Goal: Obtain resource: Obtain resource

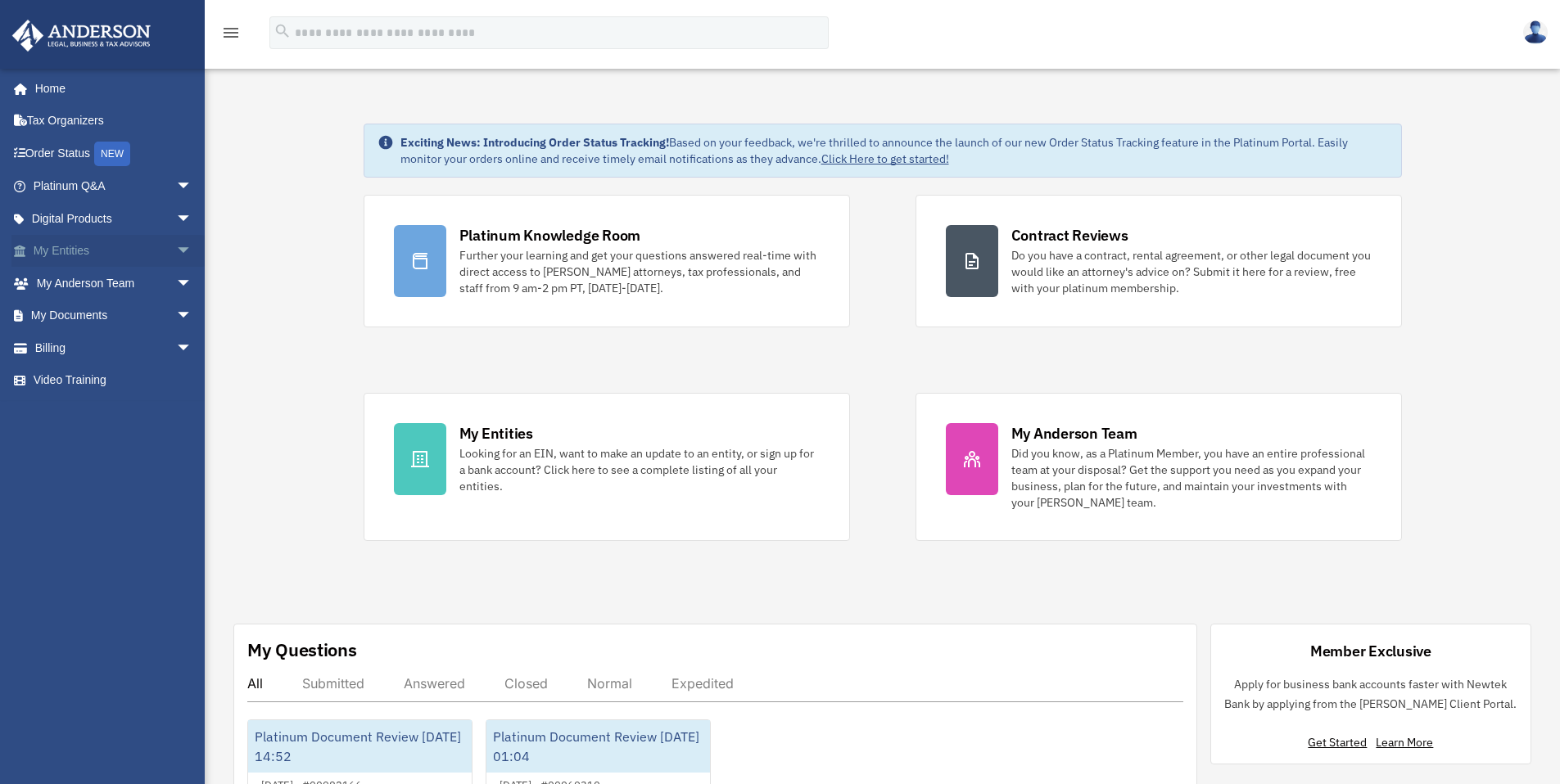
click at [66, 253] on link "My Entities arrow_drop_down" at bounding box center [114, 251] width 205 height 33
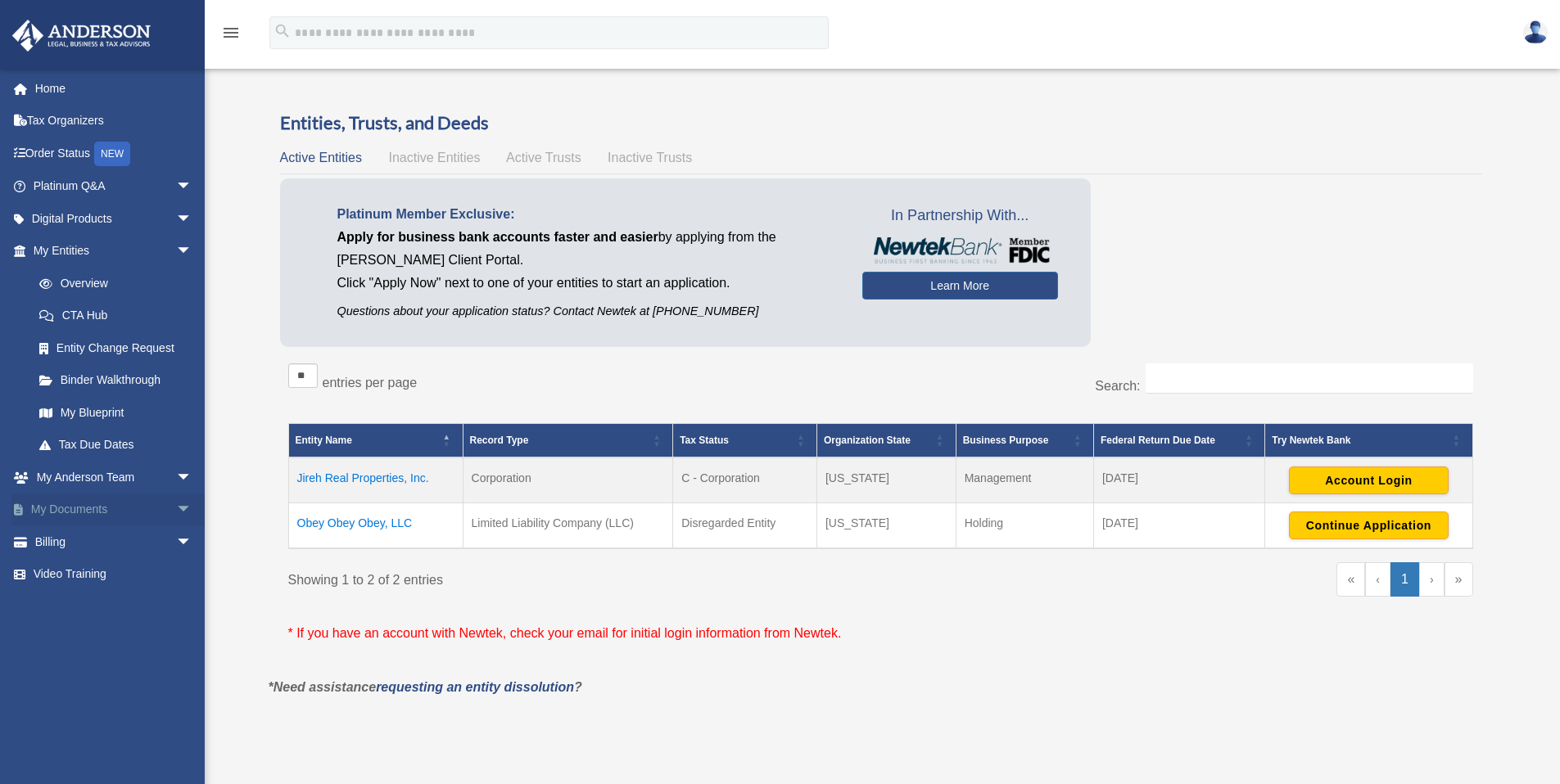
click at [61, 505] on link "My Documents arrow_drop_down" at bounding box center [114, 509] width 205 height 33
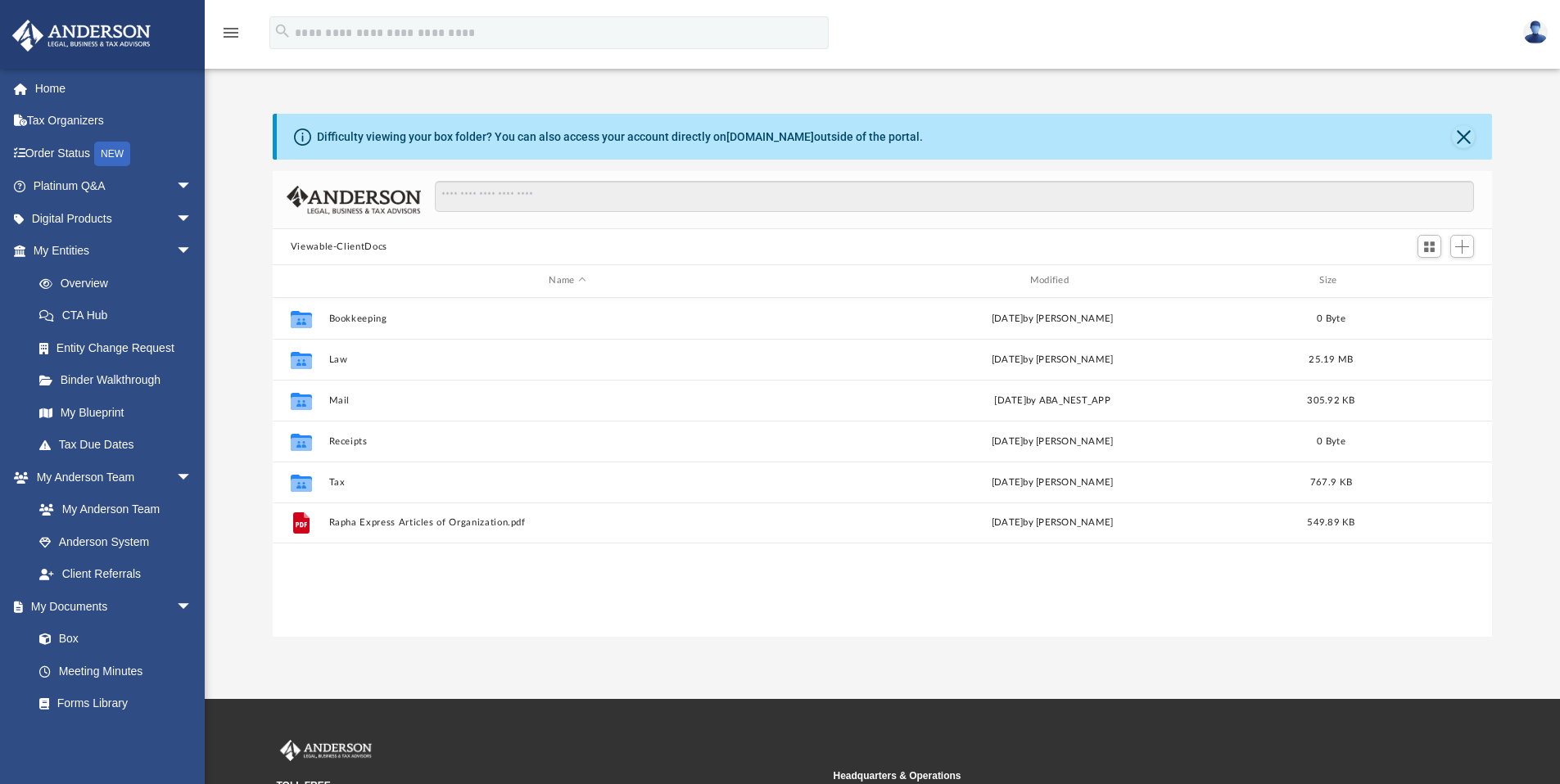
scroll to position [360, 1207]
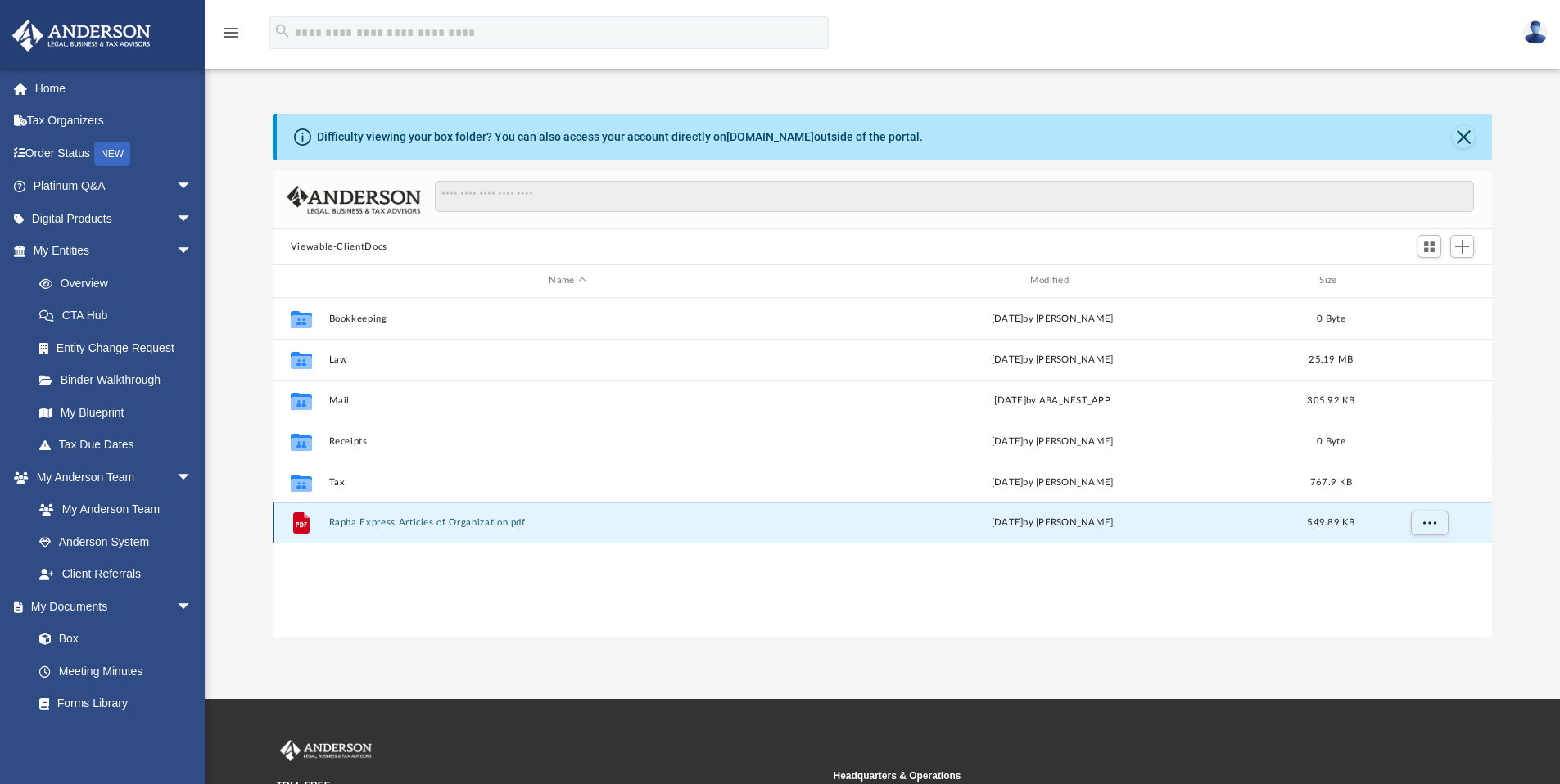
click at [396, 522] on button "Rapha Express Articles of Organization.pdf" at bounding box center [567, 523] width 477 height 11
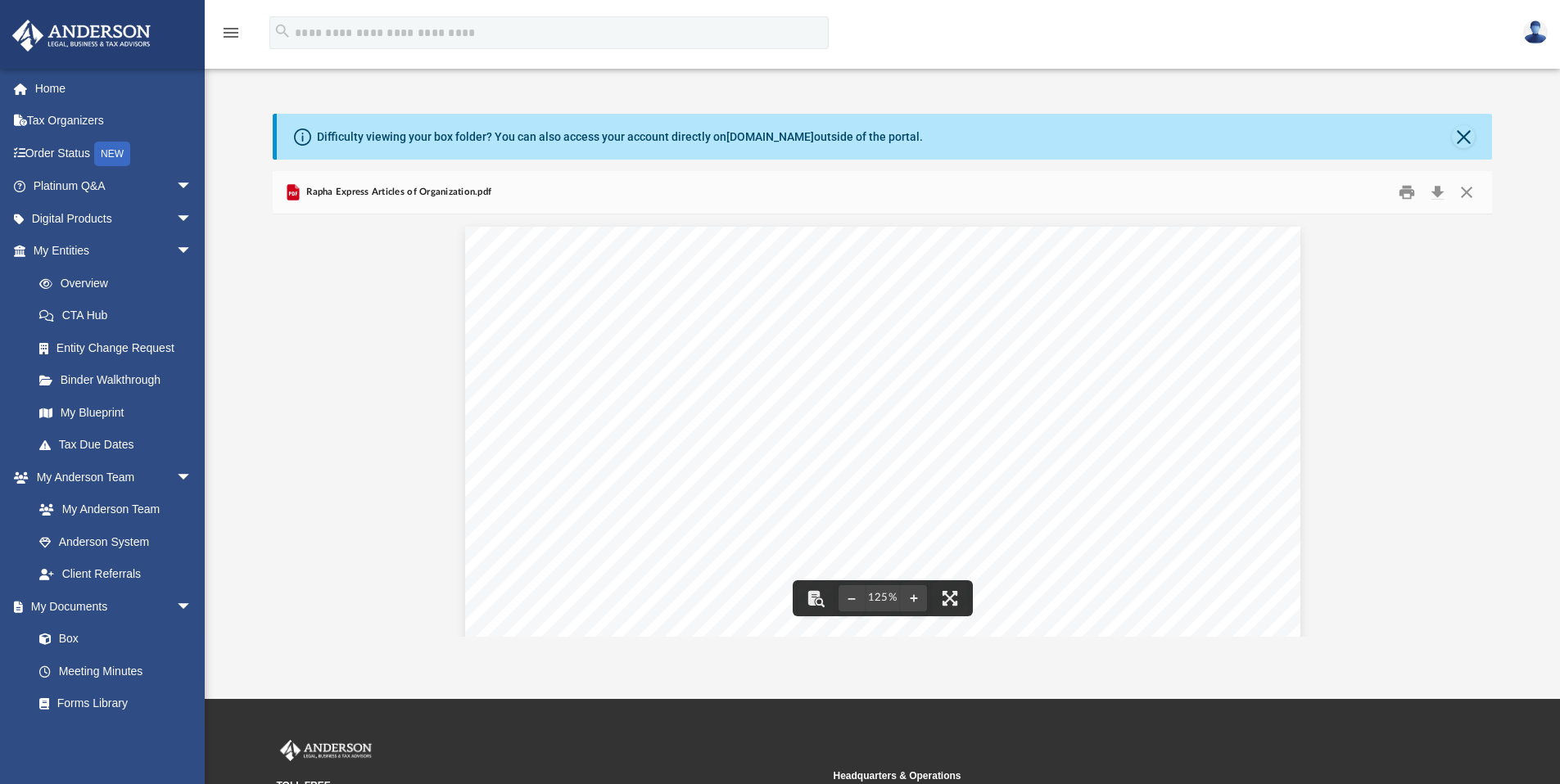
scroll to position [4, 0]
click at [1469, 188] on button "Close" at bounding box center [1466, 193] width 29 height 26
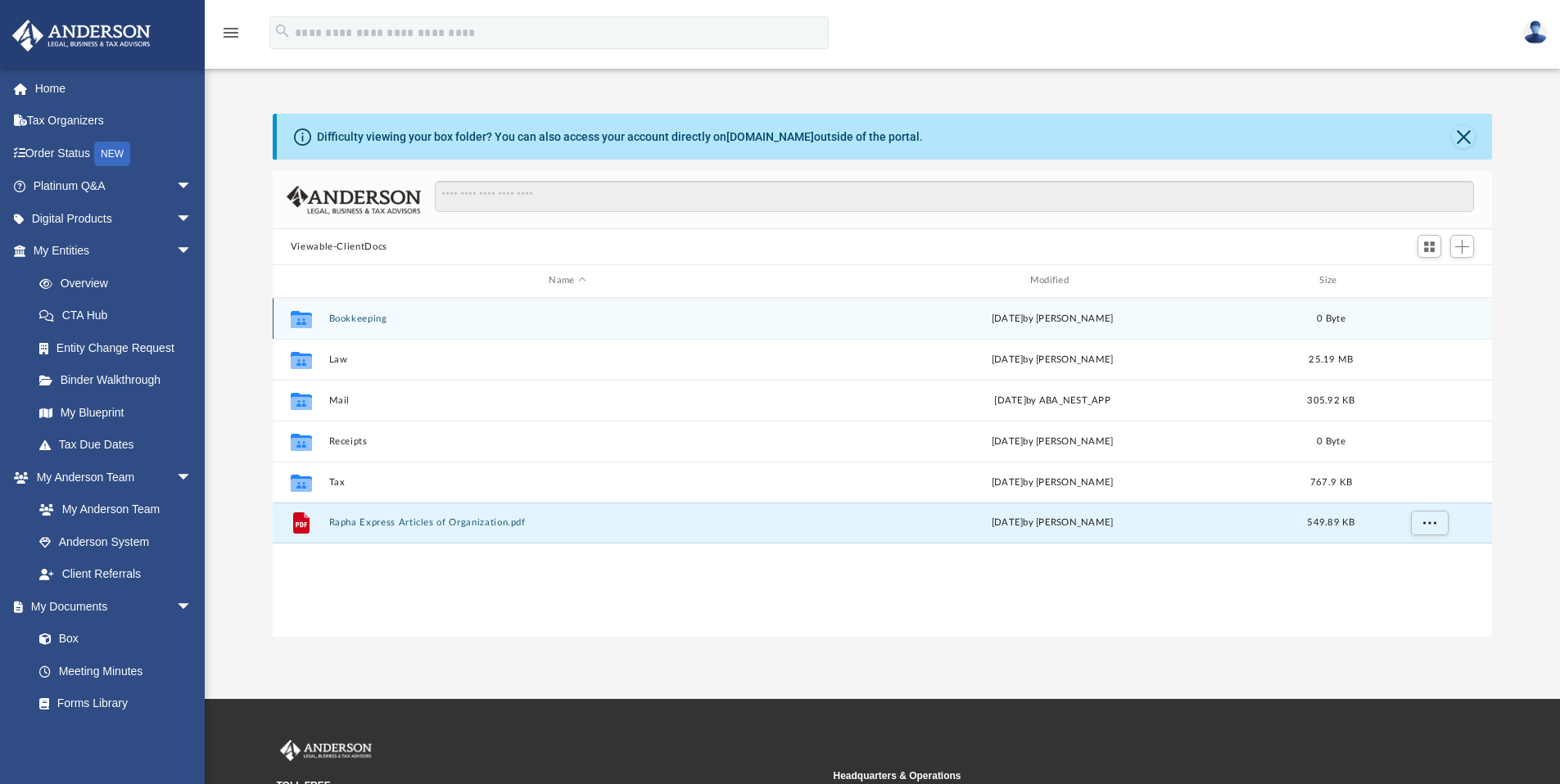
click at [349, 319] on button "Bookkeeping" at bounding box center [567, 319] width 477 height 11
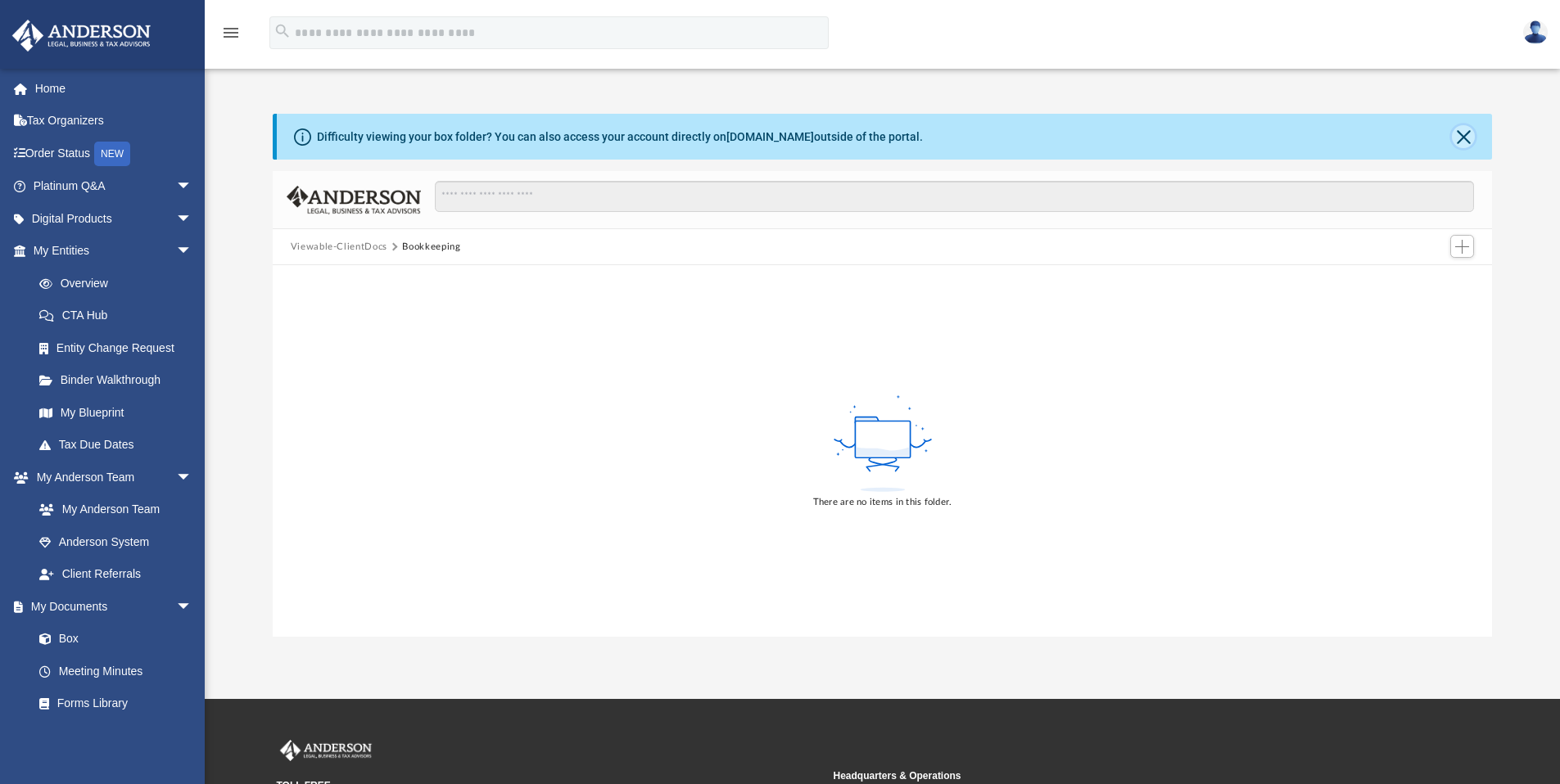
click at [1463, 135] on button "Close" at bounding box center [1463, 136] width 23 height 23
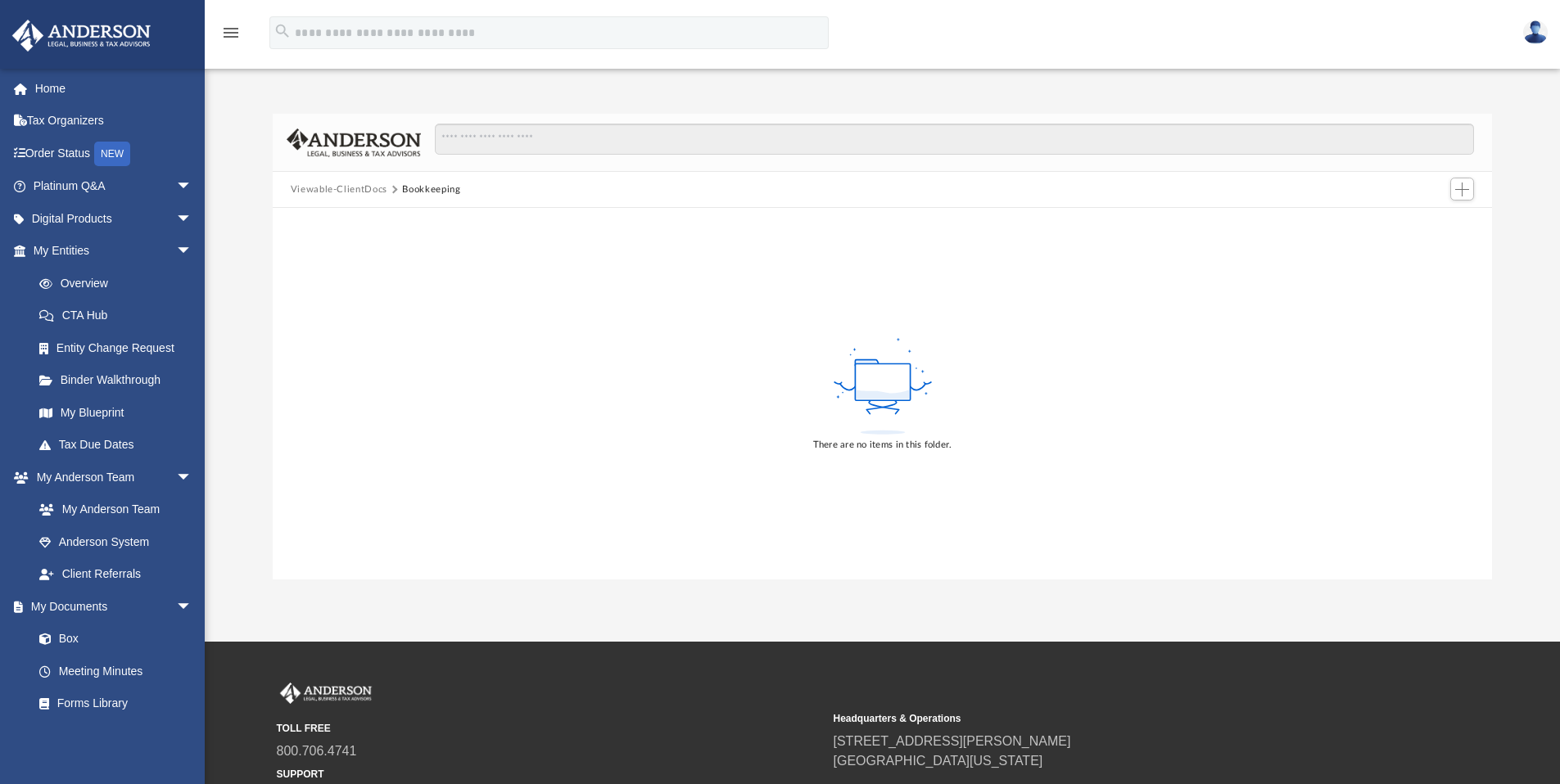
click at [230, 36] on icon "menu" at bounding box center [231, 33] width 19 height 19
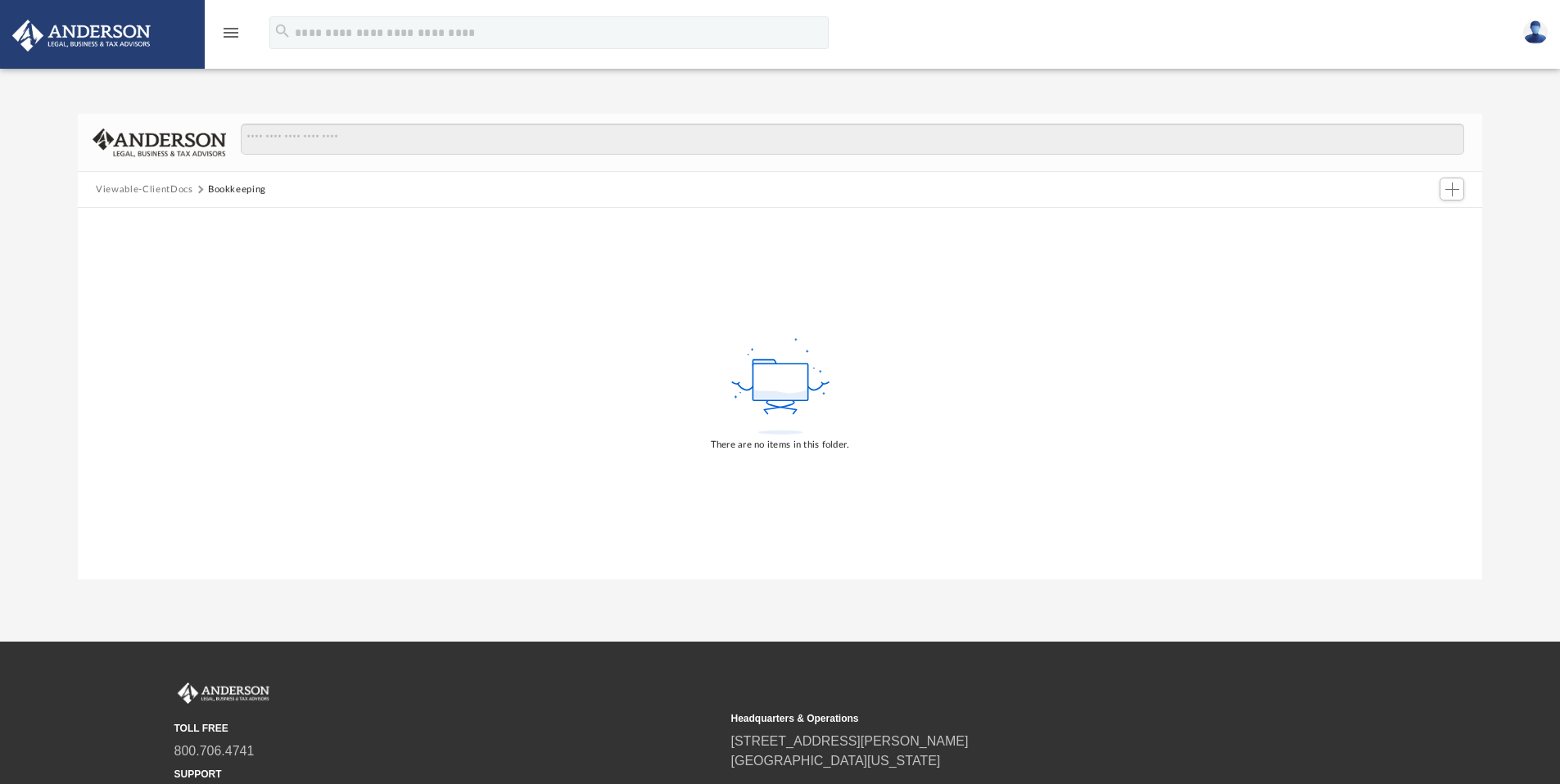
click at [233, 33] on icon "menu" at bounding box center [231, 33] width 19 height 19
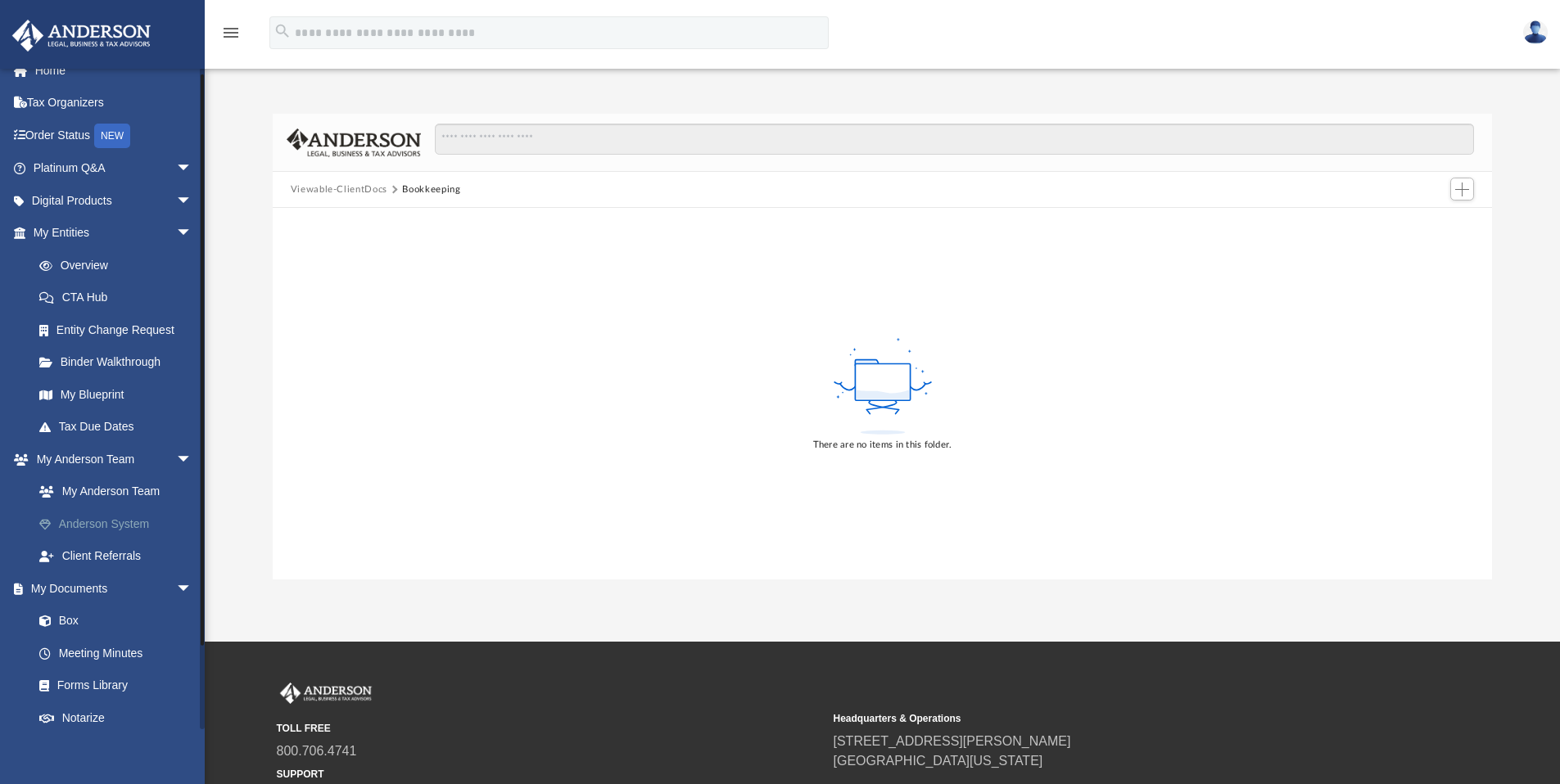
scroll to position [0, 0]
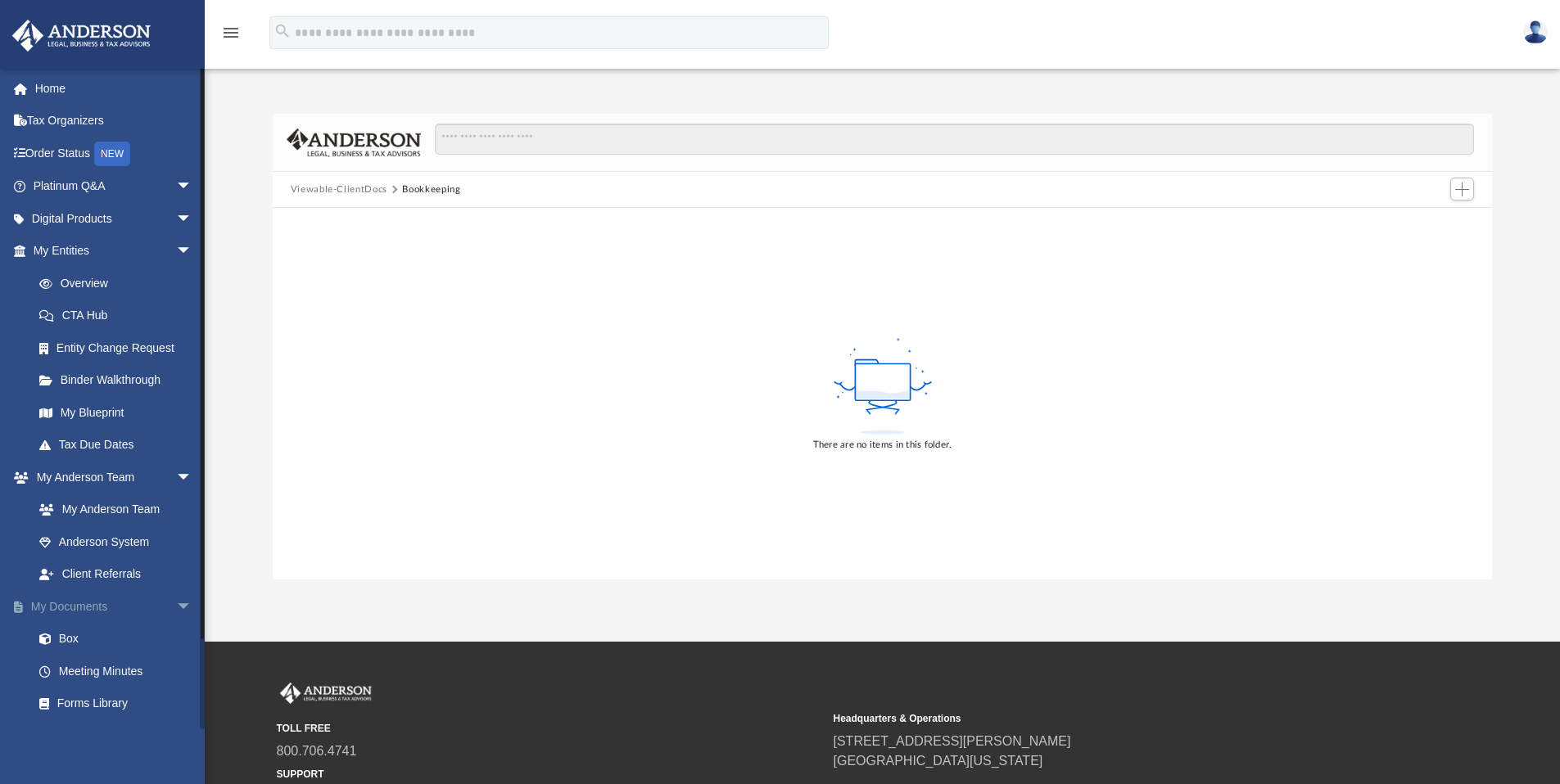
click at [85, 606] on link "My Documents arrow_drop_down" at bounding box center [114, 606] width 205 height 33
click at [70, 636] on link "Box" at bounding box center [120, 639] width 194 height 33
click at [66, 604] on link "My Documents arrow_drop_down" at bounding box center [114, 606] width 205 height 33
click at [176, 605] on span "arrow_drop_down" at bounding box center [192, 607] width 33 height 33
click at [79, 250] on link "My Entities arrow_drop_down" at bounding box center [114, 251] width 205 height 33
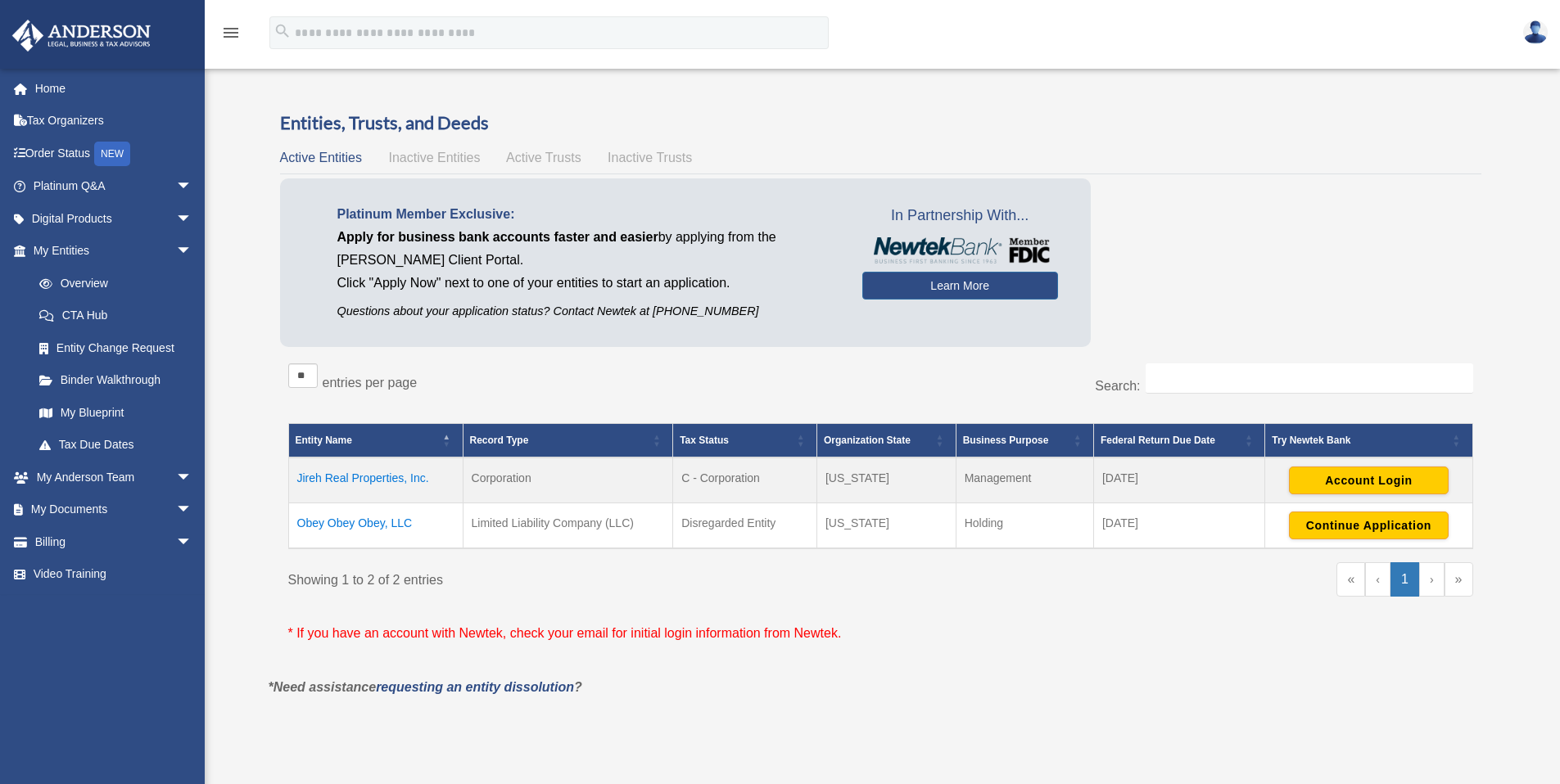
click at [544, 152] on span "Active Trusts" at bounding box center [544, 158] width 76 height 14
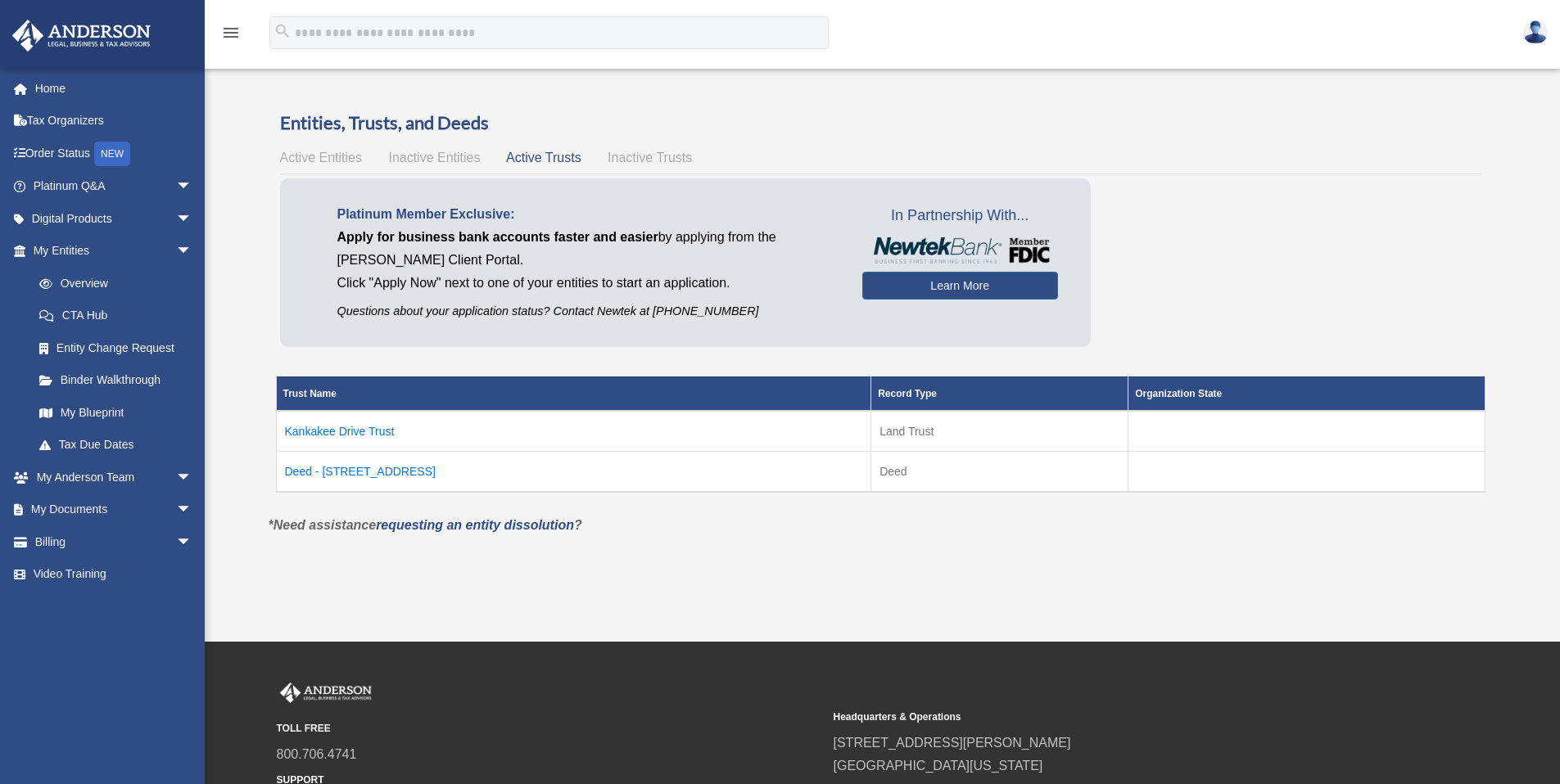
click at [335, 429] on td "Kankakee Drive Trust" at bounding box center [573, 431] width 595 height 41
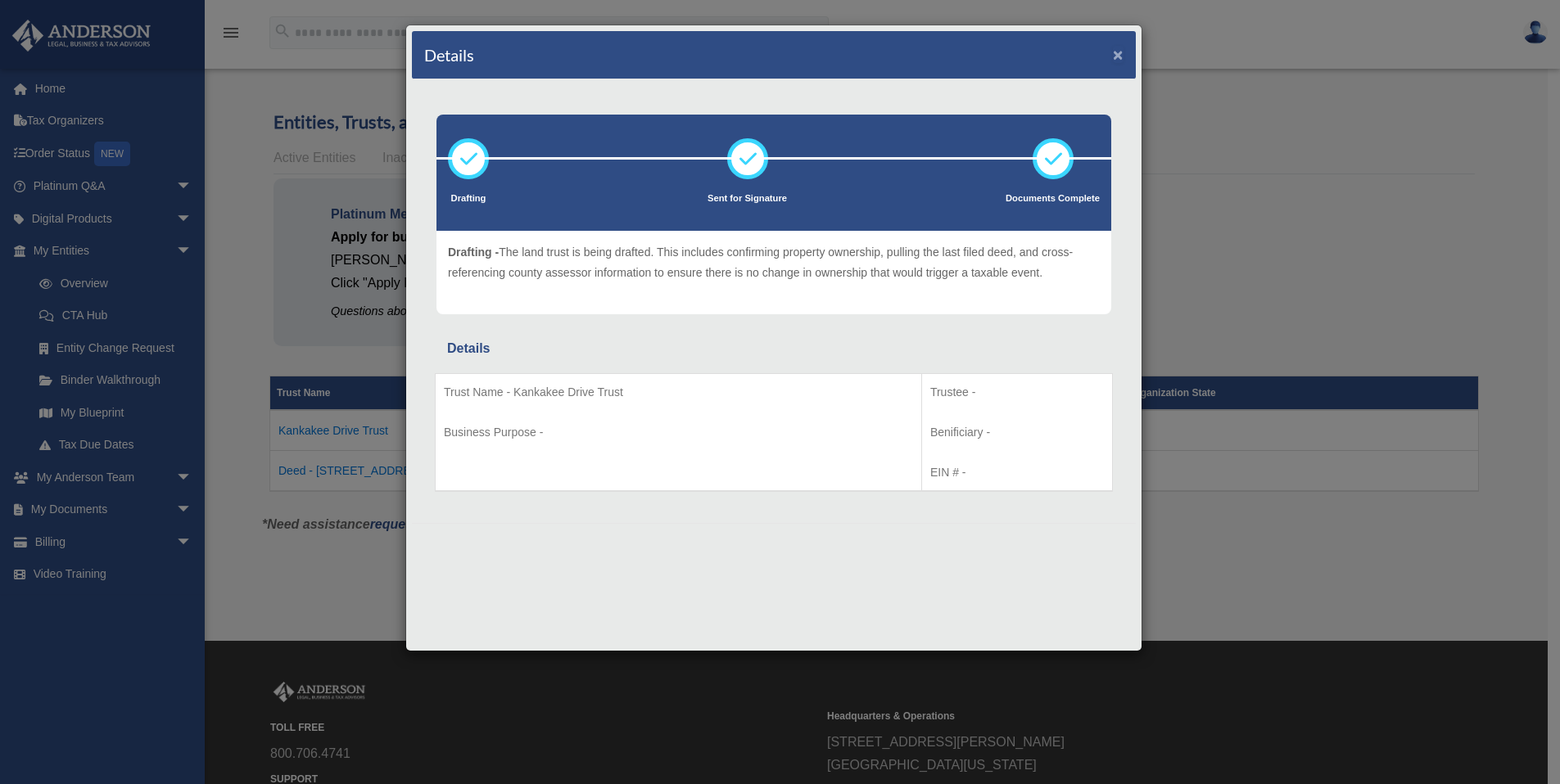
click at [1119, 57] on button "×" at bounding box center [1118, 55] width 11 height 18
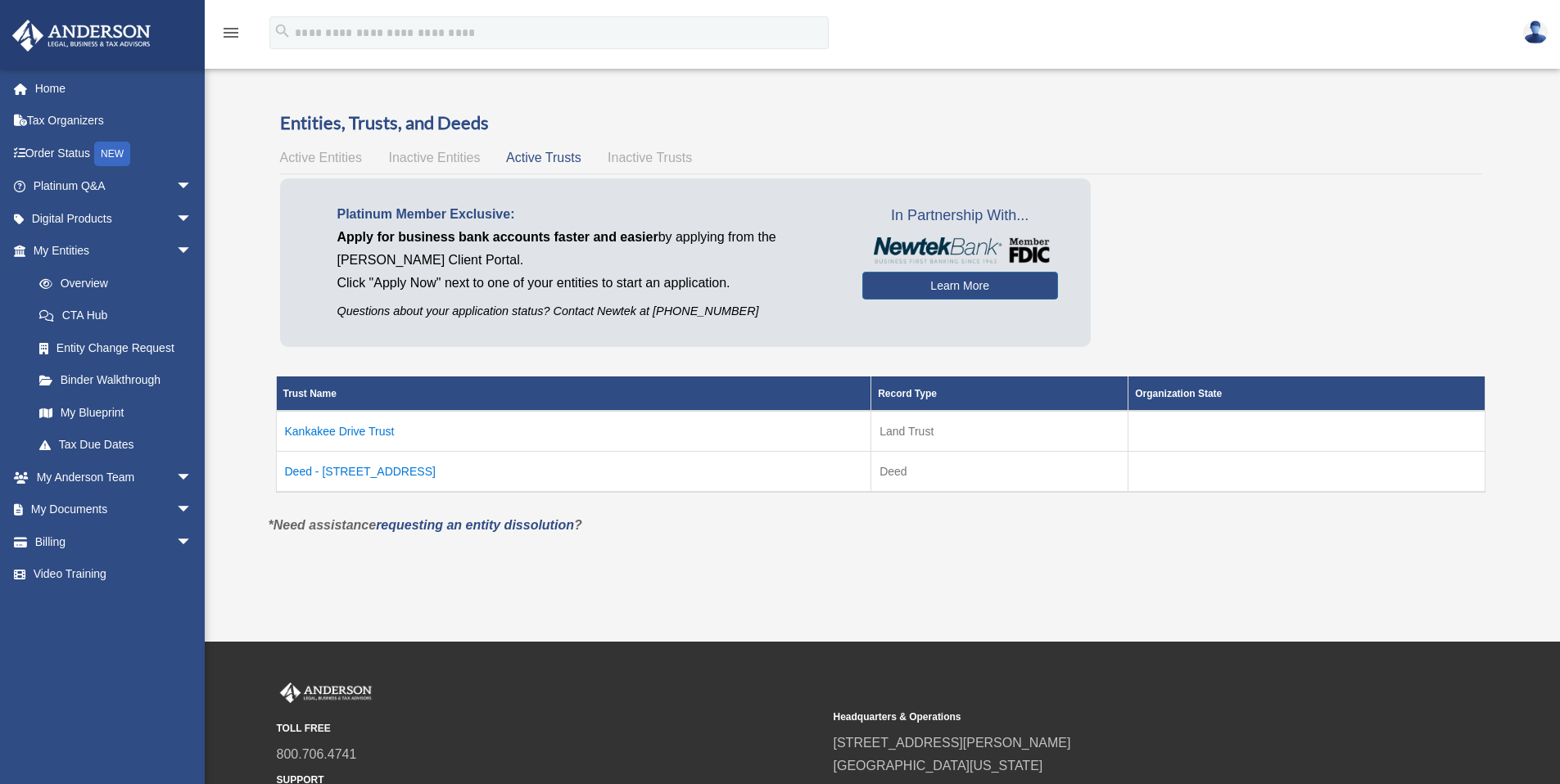
click at [400, 472] on td "Deed - 5366 Kankakee Drive" at bounding box center [573, 472] width 595 height 41
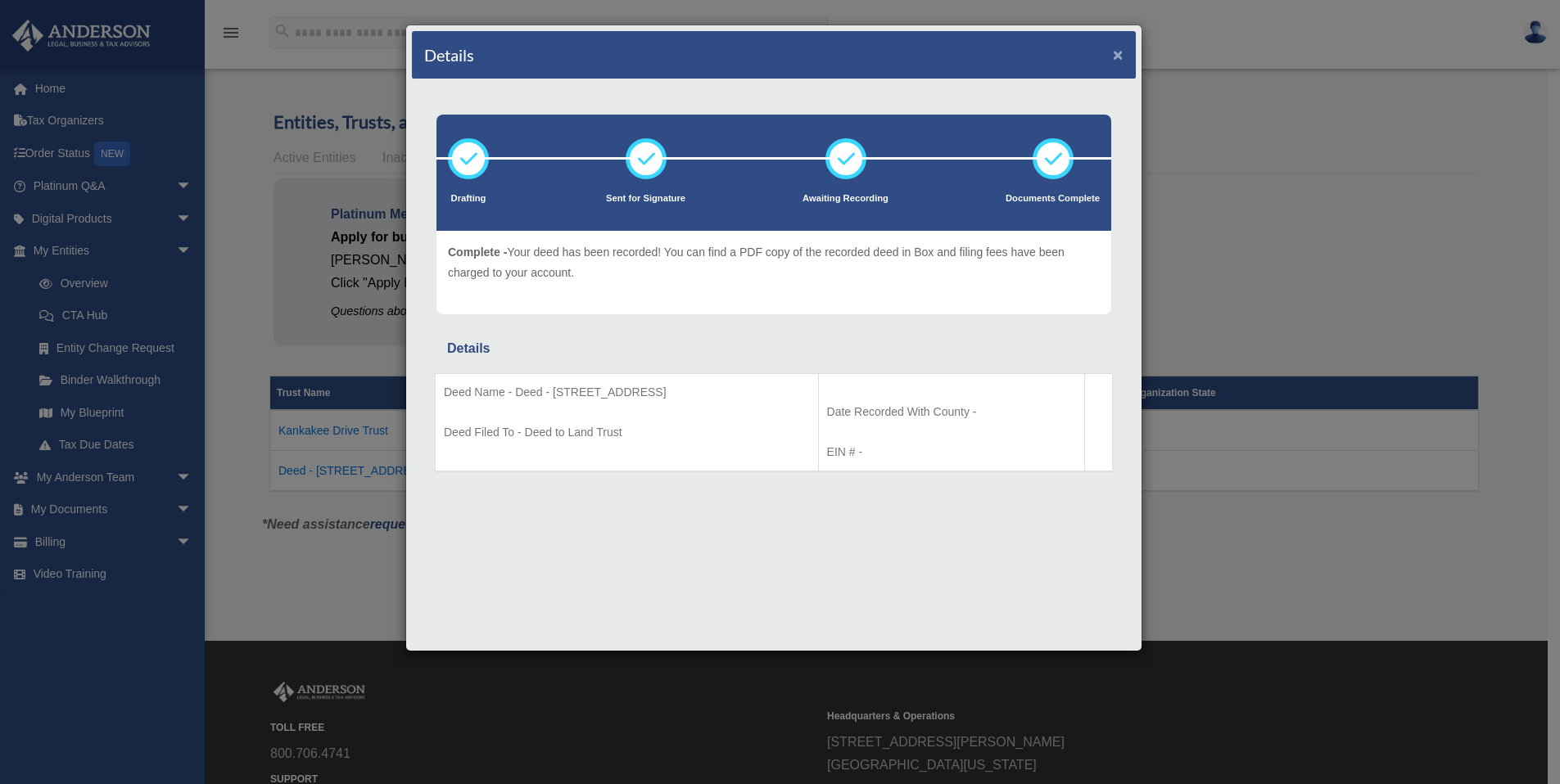
click at [1122, 58] on button "×" at bounding box center [1118, 55] width 11 height 18
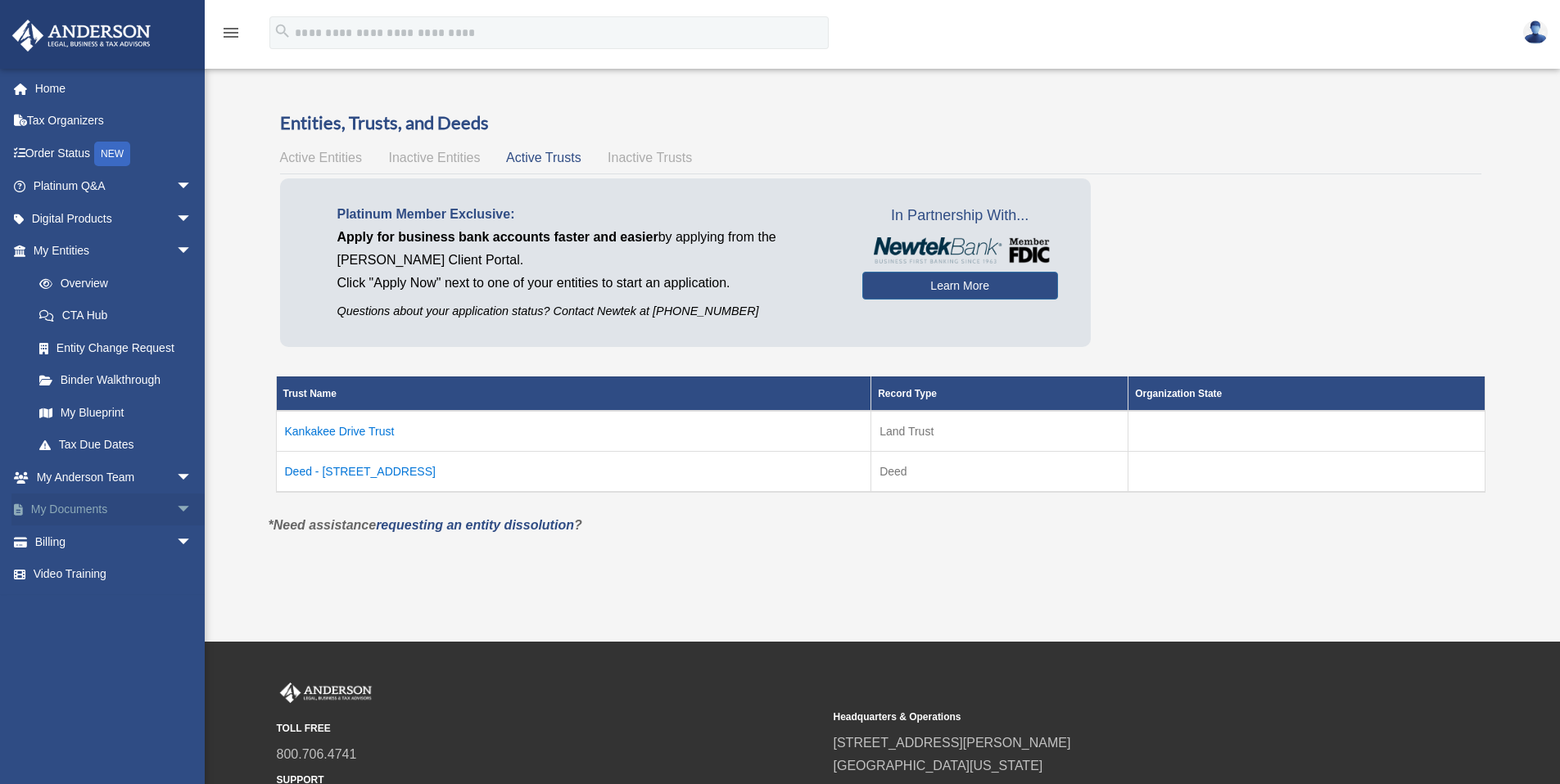
click at [176, 505] on span "arrow_drop_down" at bounding box center [192, 510] width 33 height 33
click at [76, 542] on link "Box" at bounding box center [120, 541] width 194 height 33
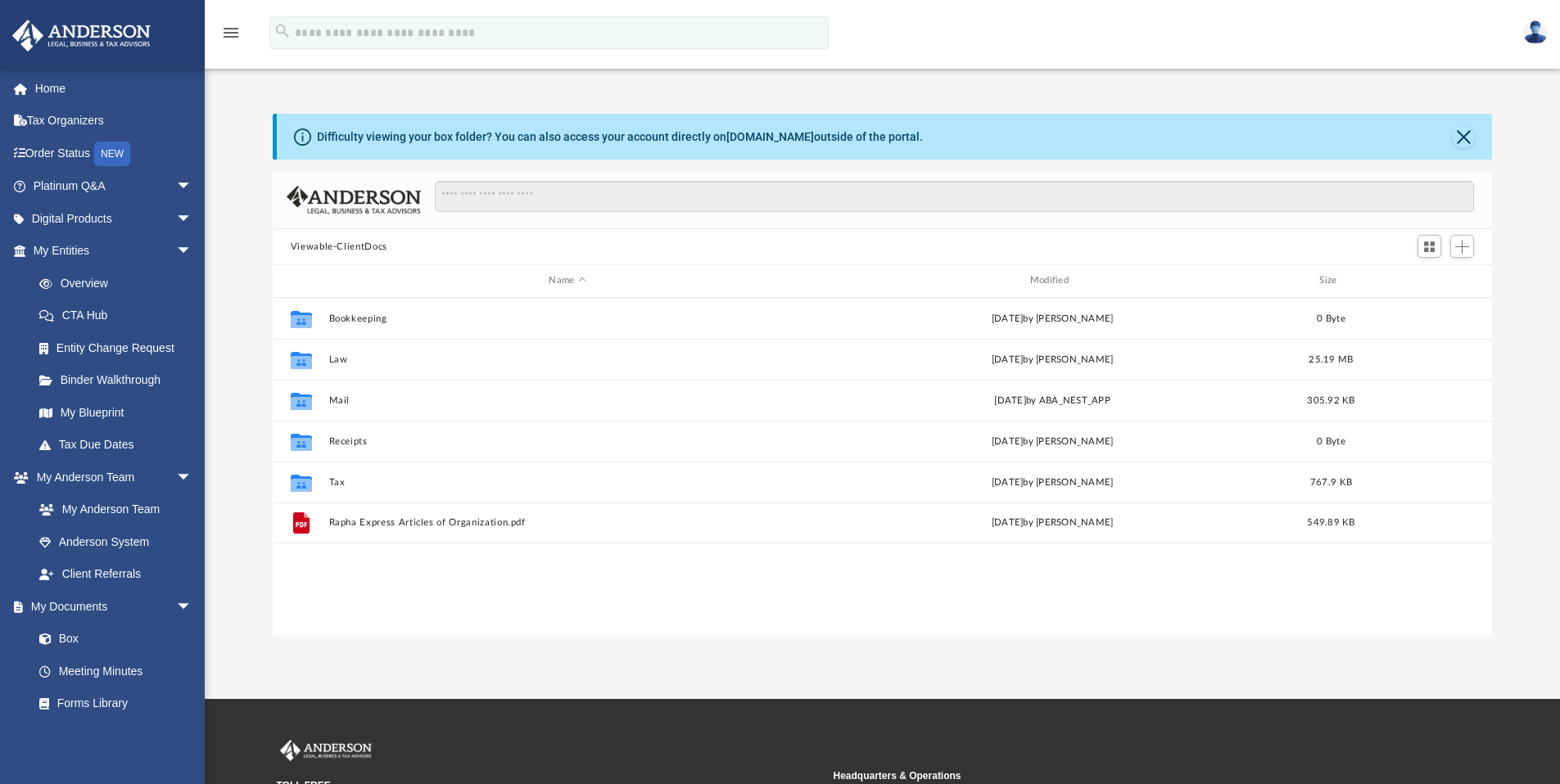
scroll to position [360, 1207]
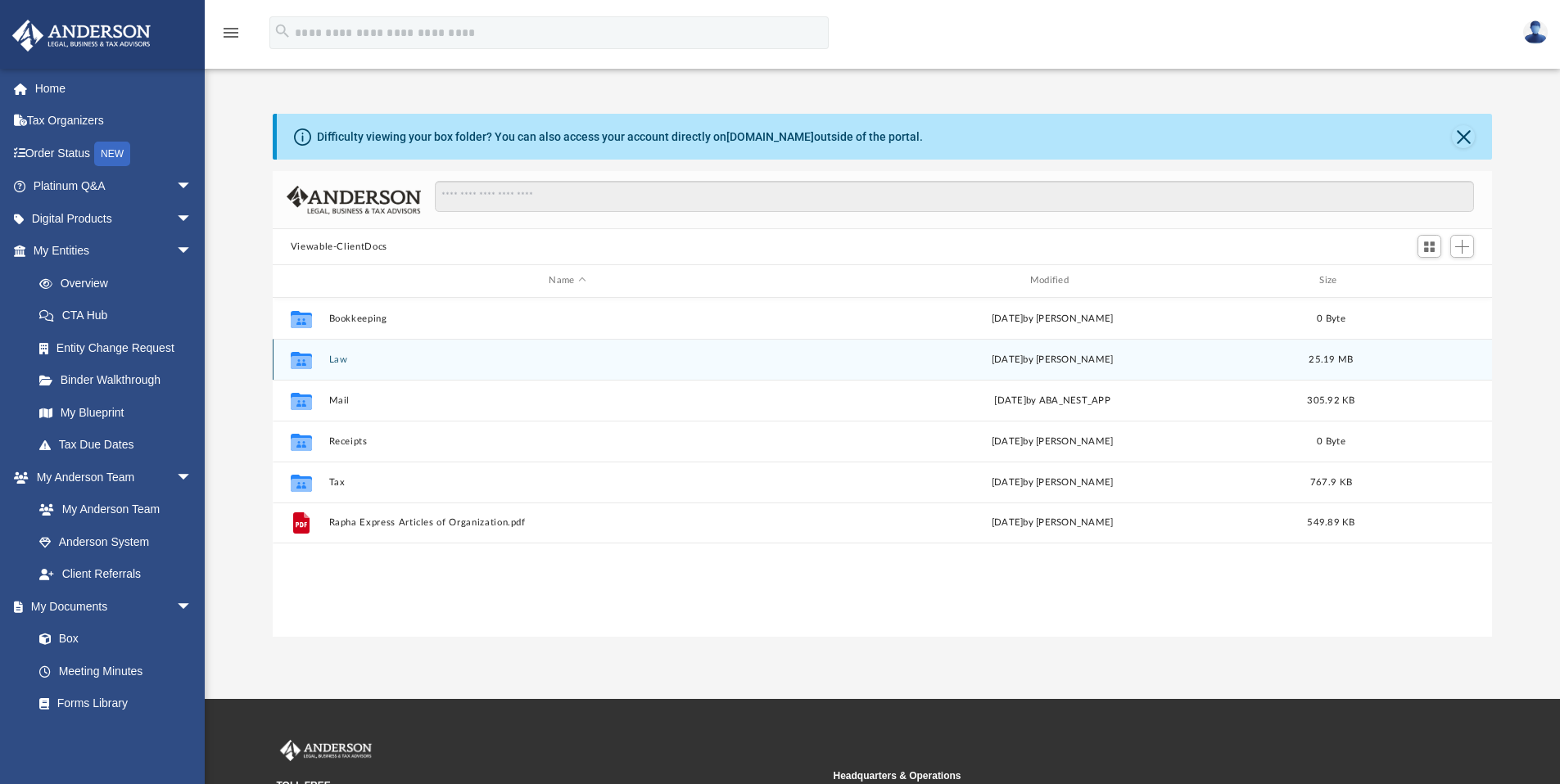
click at [340, 360] on button "Law" at bounding box center [567, 360] width 477 height 11
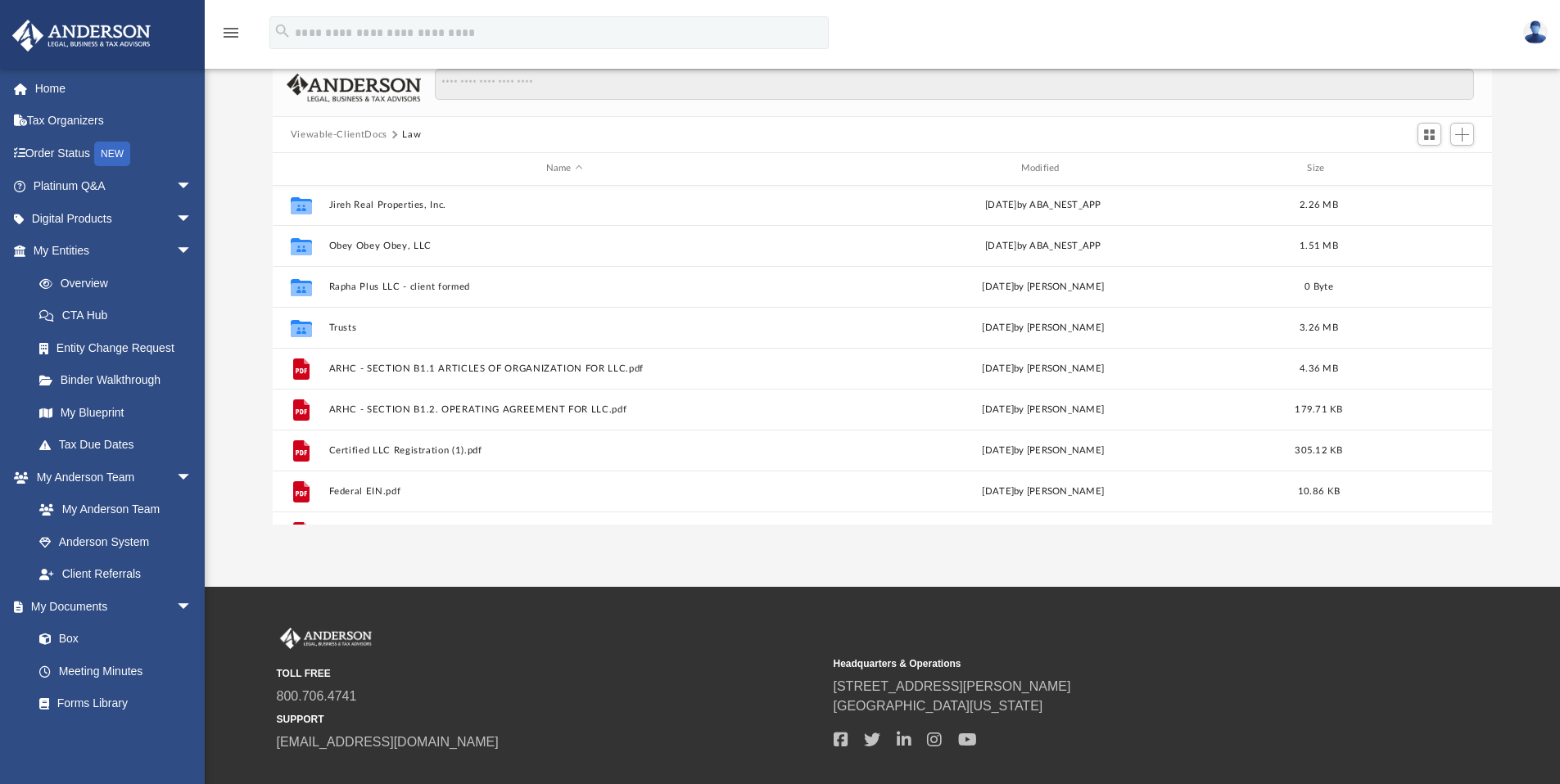
scroll to position [0, 0]
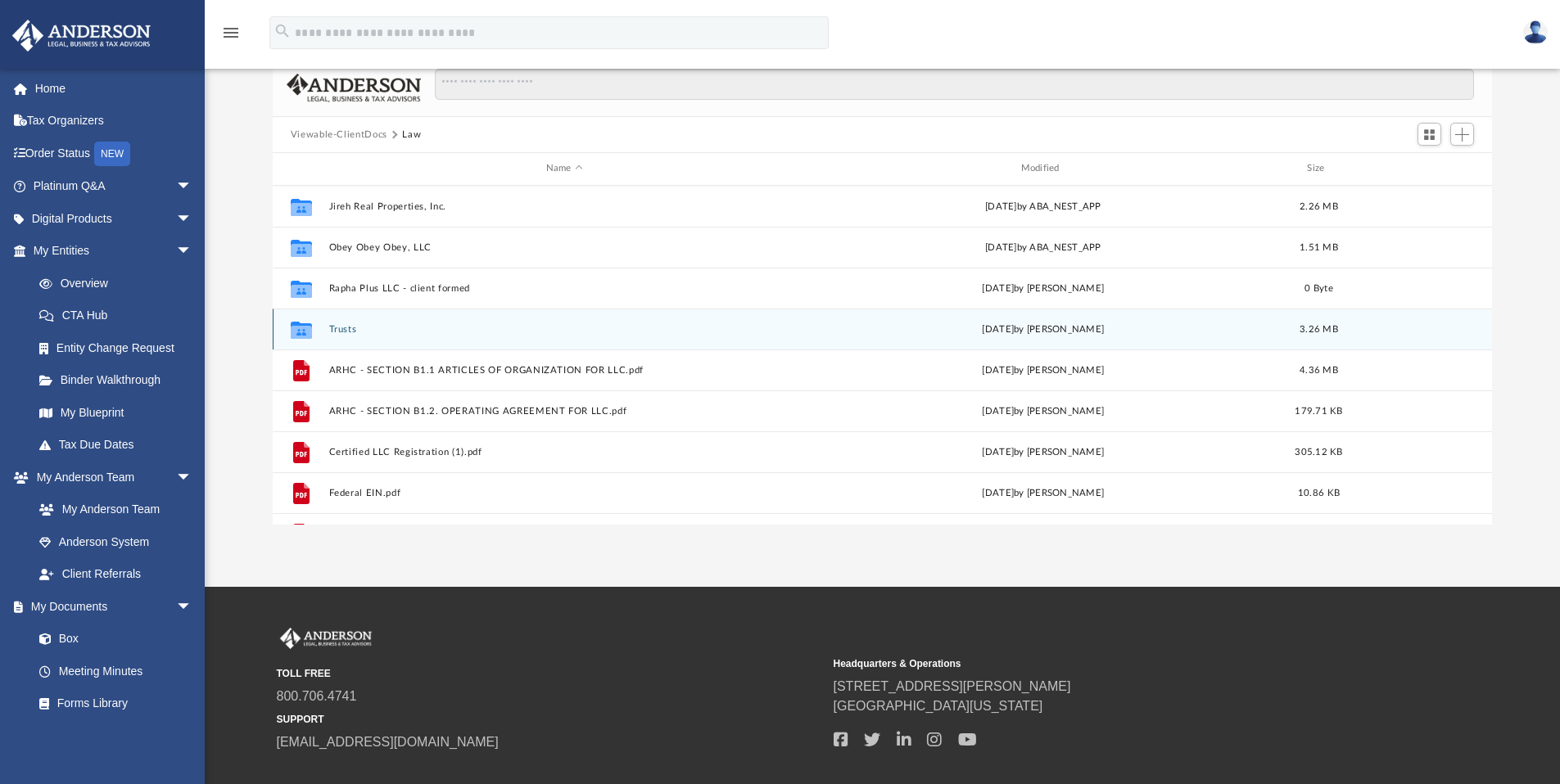
click at [335, 330] on button "Trusts" at bounding box center [564, 329] width 472 height 11
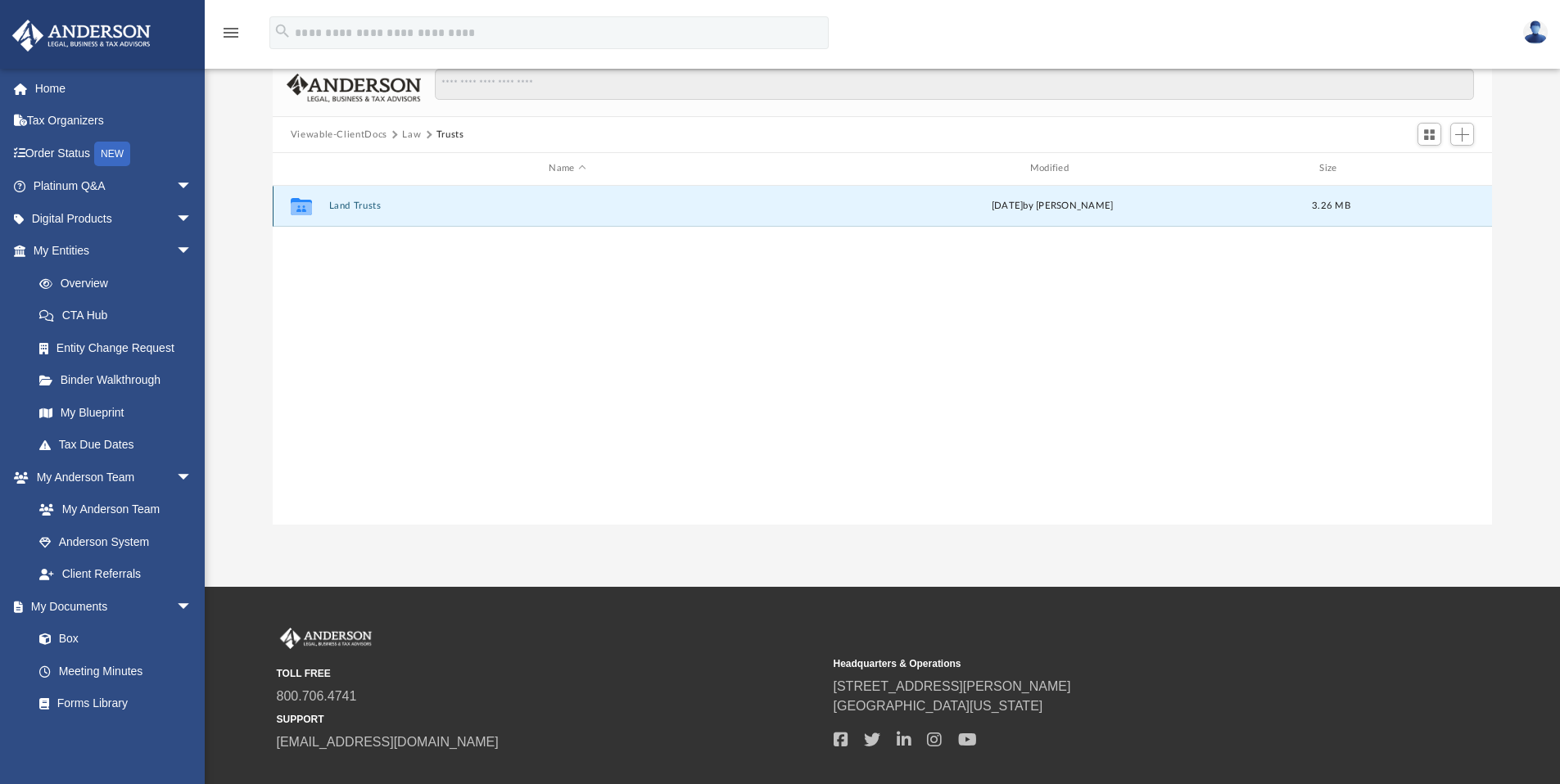
click at [370, 201] on button "Land Trusts" at bounding box center [567, 206] width 477 height 11
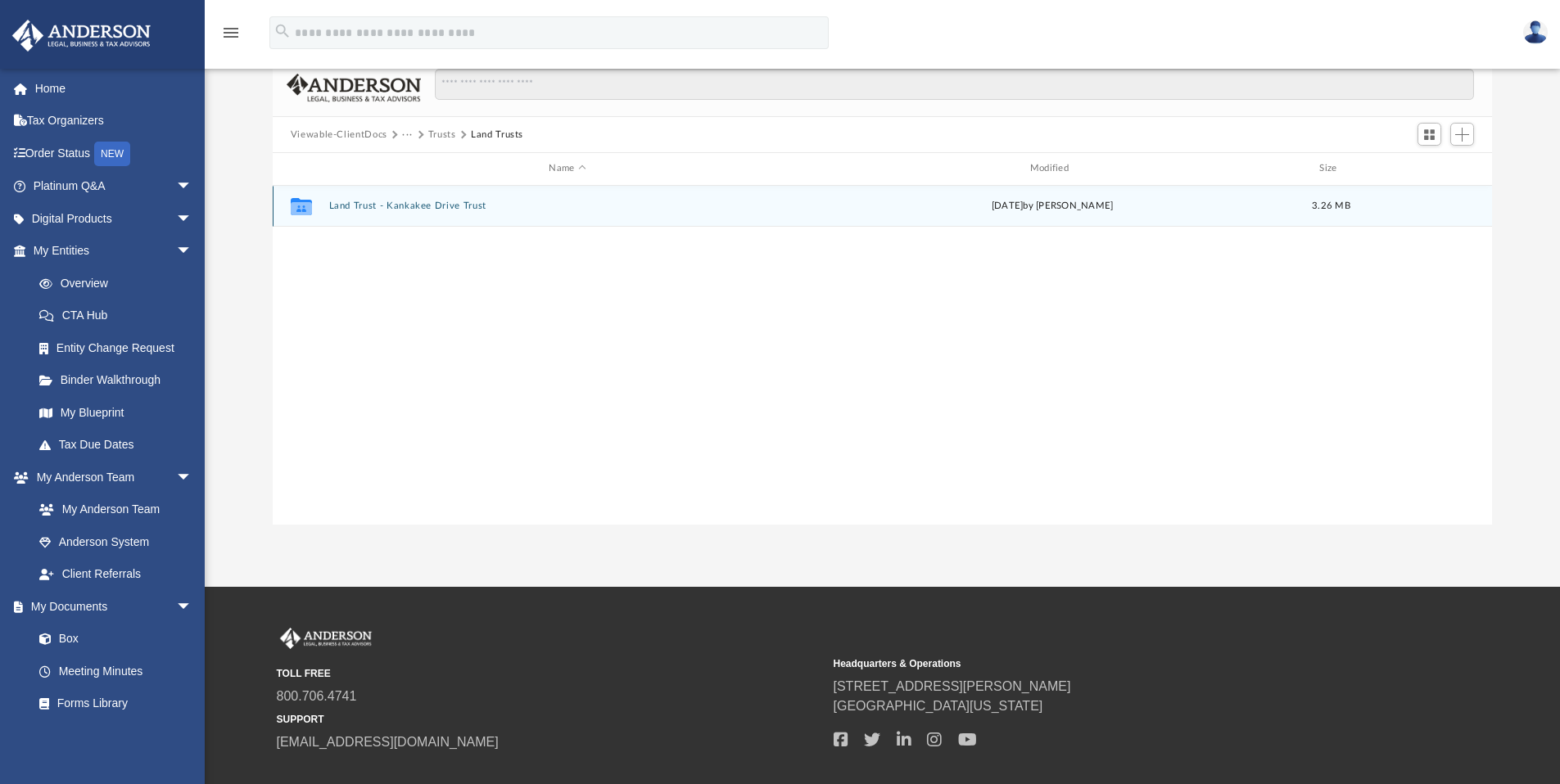
click at [445, 205] on button "Land Trust - Kankakee Drive Trust" at bounding box center [567, 206] width 477 height 11
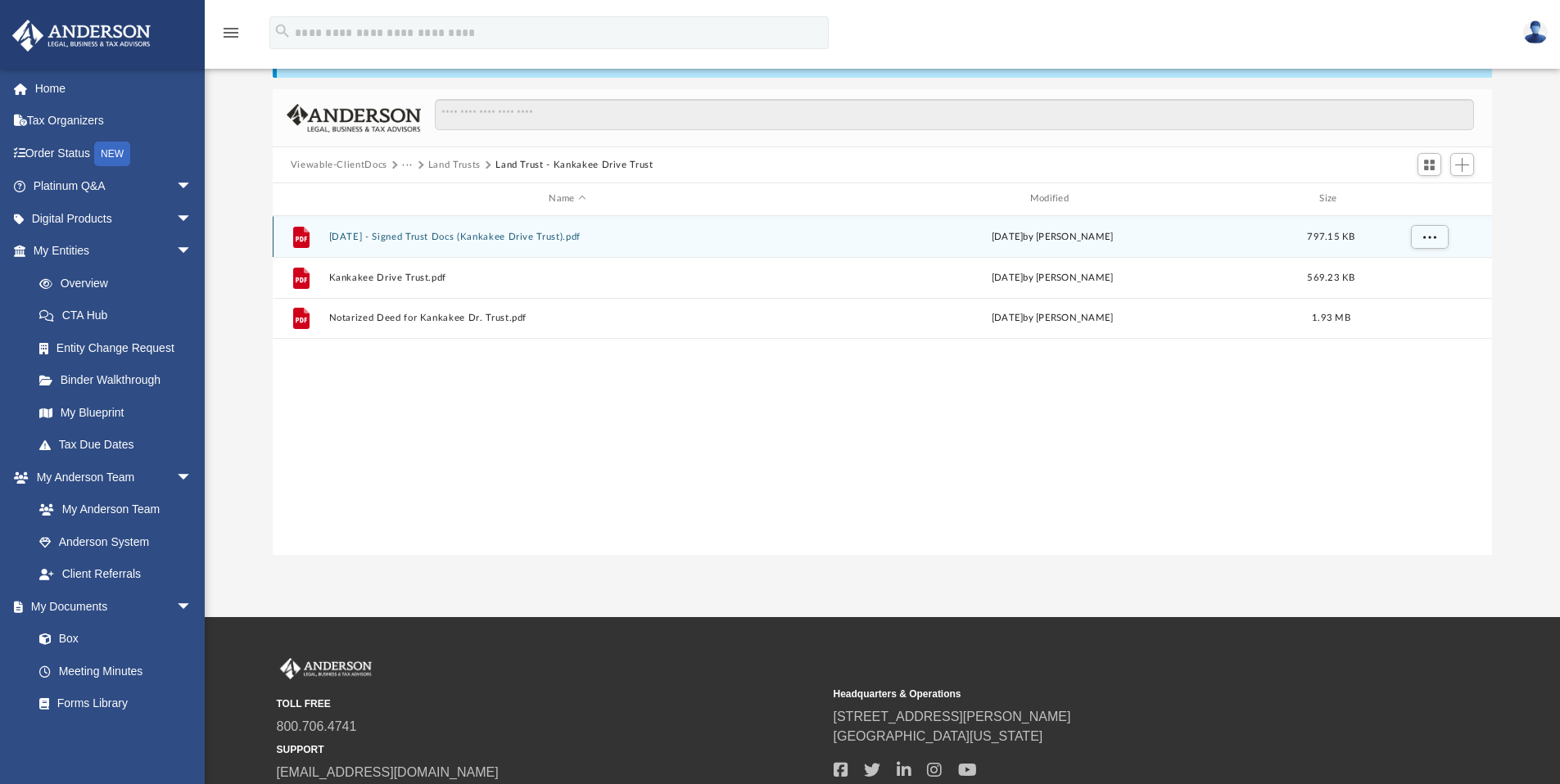
scroll to position [65, 0]
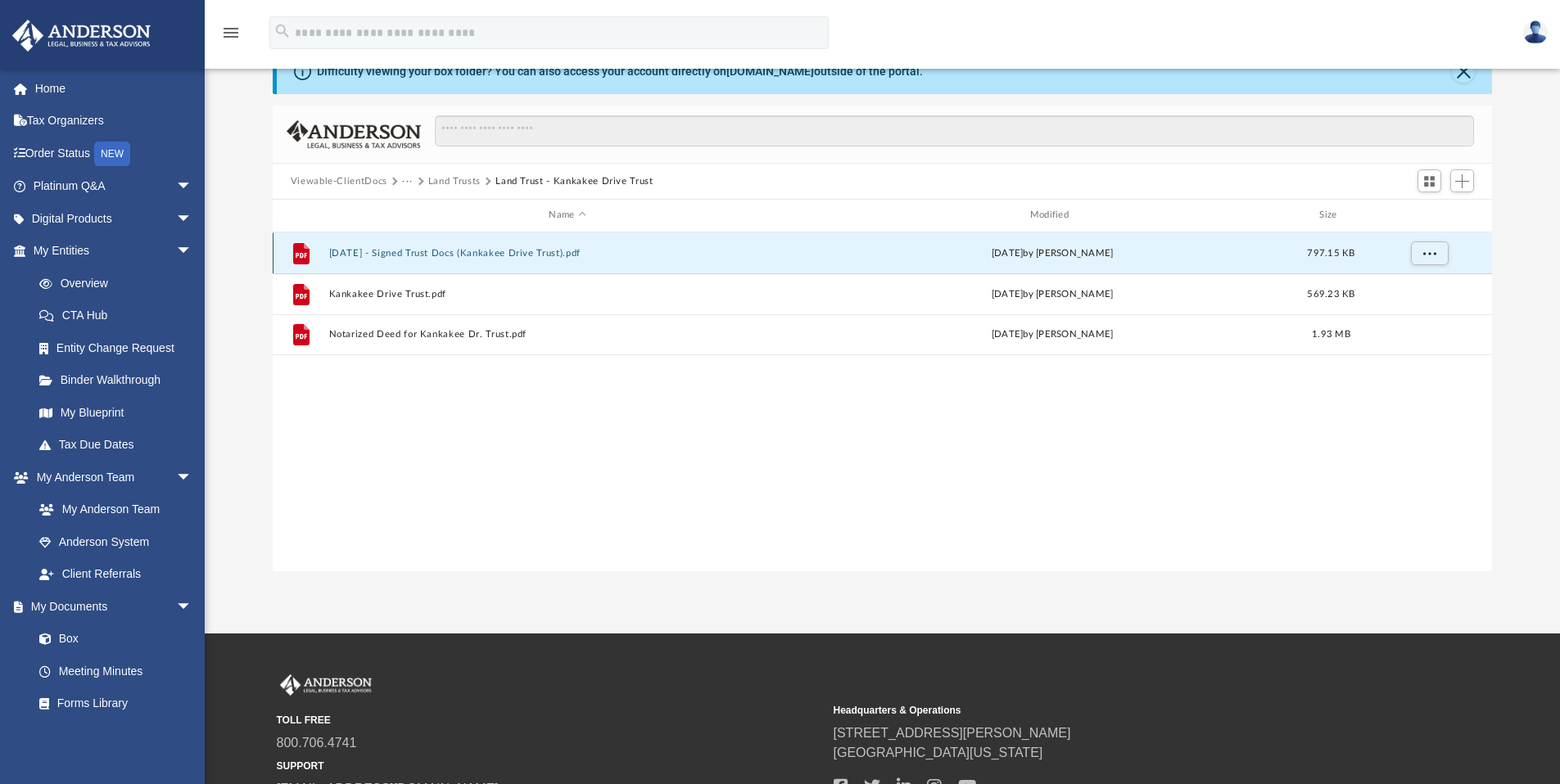
click at [442, 252] on button "2025.09.25 - Signed Trust Docs (Kankakee Drive Trust).pdf" at bounding box center [567, 253] width 477 height 11
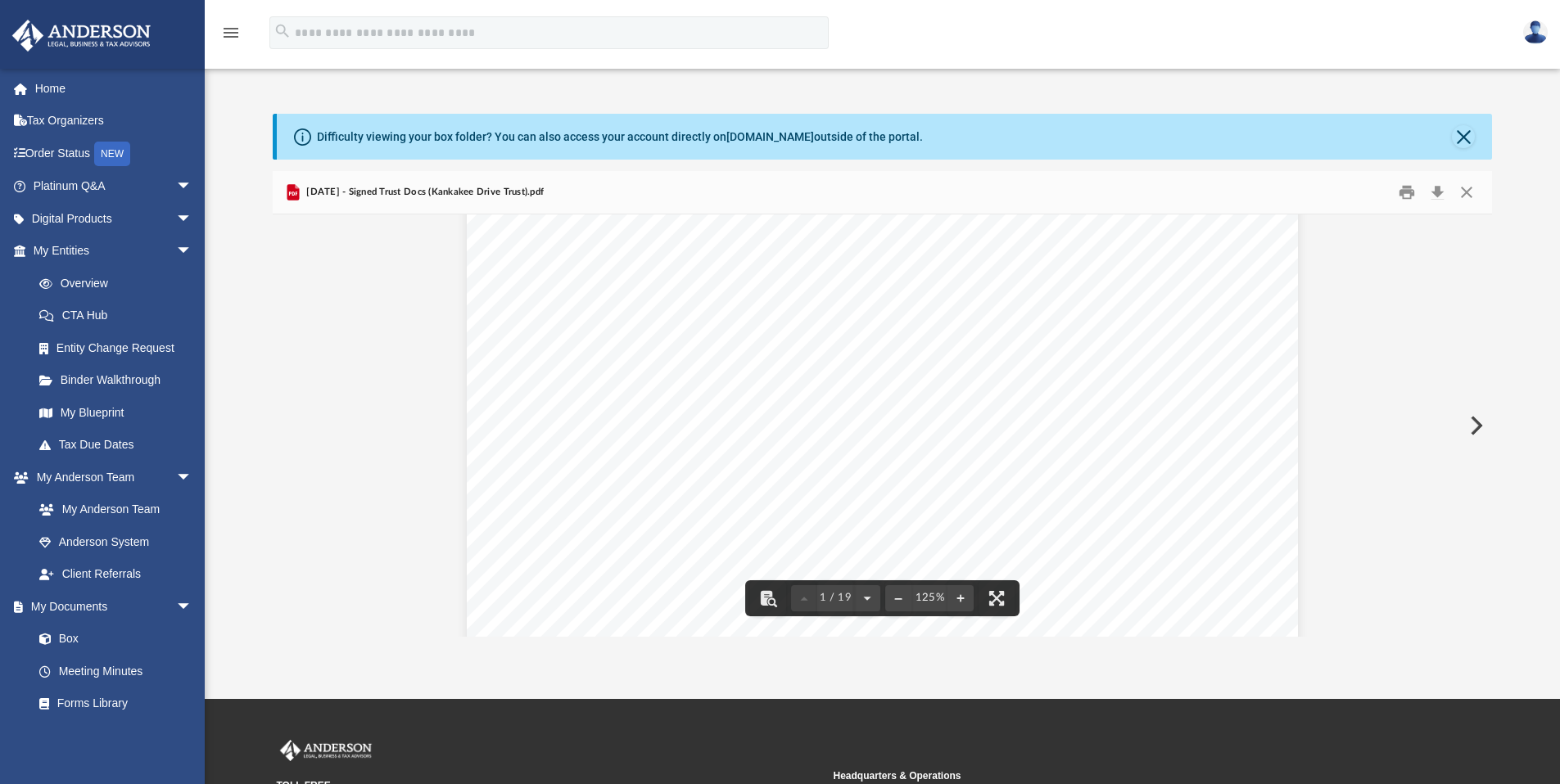
scroll to position [0, 0]
click at [1461, 136] on button "Close" at bounding box center [1463, 136] width 23 height 23
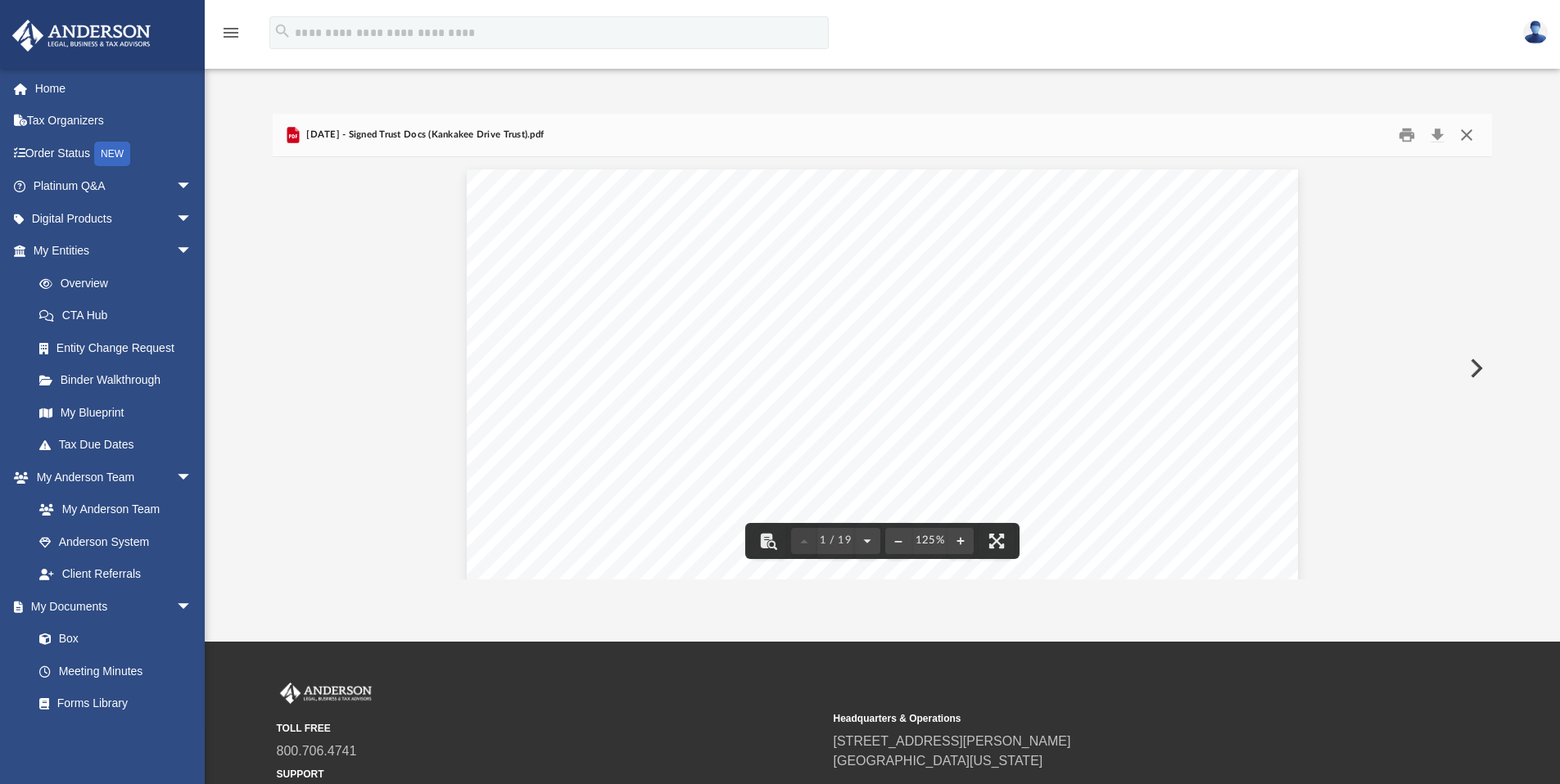
drag, startPoint x: 1464, startPoint y: 133, endPoint x: 1436, endPoint y: 125, distance: 29.1
click at [1464, 133] on button "Close" at bounding box center [1466, 136] width 29 height 26
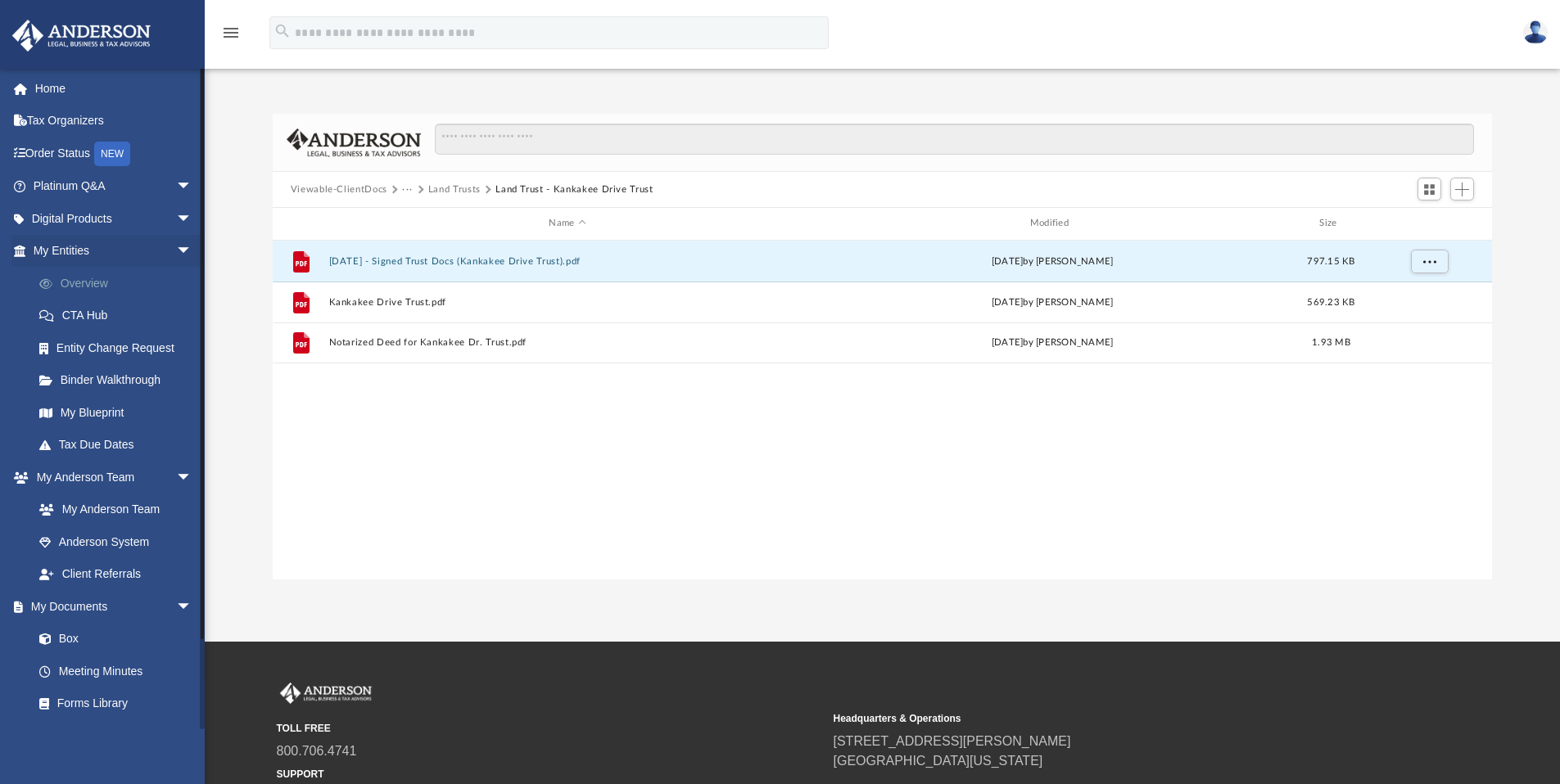
click at [83, 285] on link "Overview" at bounding box center [120, 282] width 194 height 33
click at [1538, 30] on img at bounding box center [1535, 32] width 25 height 24
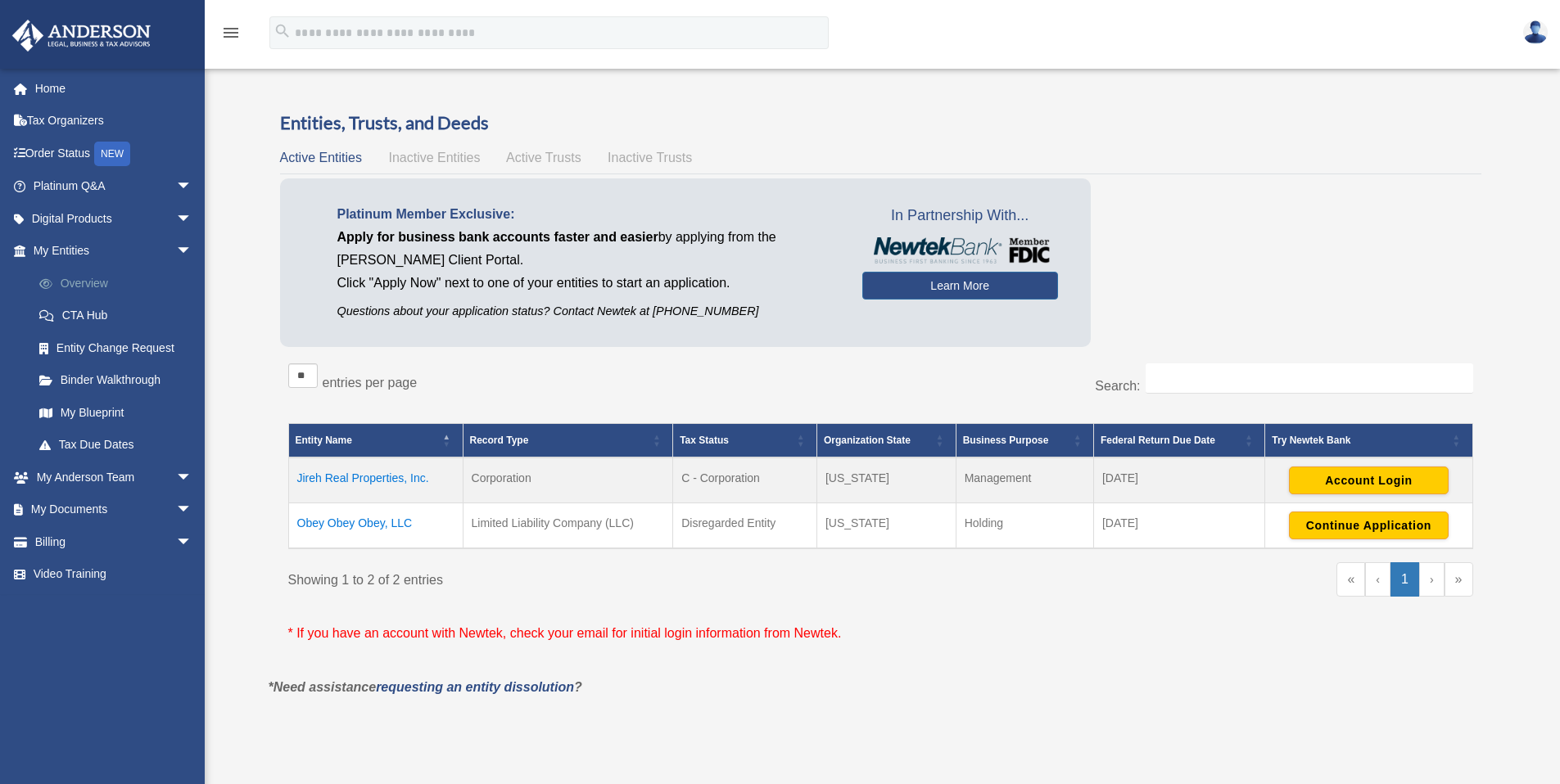
click at [88, 281] on link "Overview" at bounding box center [120, 282] width 194 height 33
click at [1534, 29] on img at bounding box center [1535, 32] width 25 height 24
click at [70, 91] on link "Home" at bounding box center [114, 88] width 205 height 33
